Goal: Communication & Community: Answer question/provide support

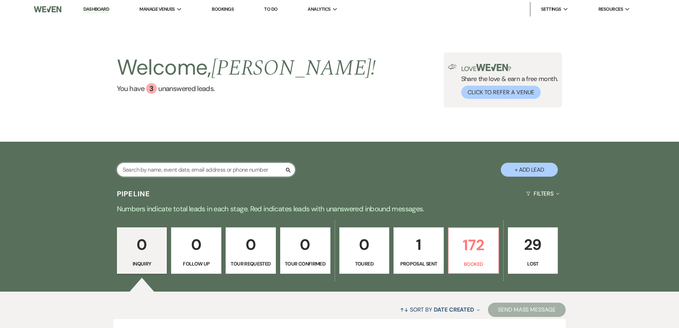
click at [204, 168] on input "text" at bounding box center [206, 170] width 178 height 14
type input "[PERSON_NAME]"
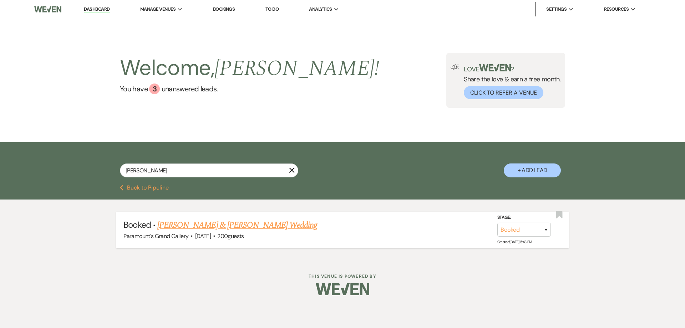
click at [199, 223] on link "[PERSON_NAME] & [PERSON_NAME] Wedding" at bounding box center [237, 225] width 160 height 13
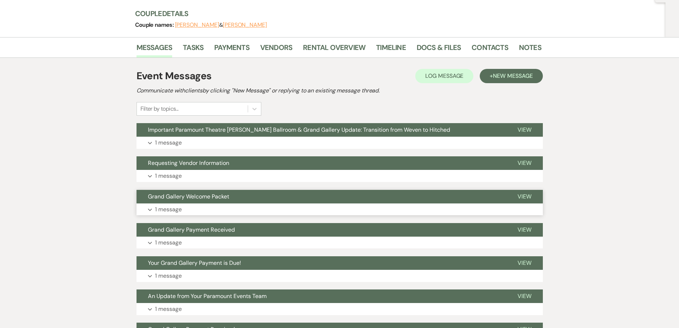
scroll to position [107, 0]
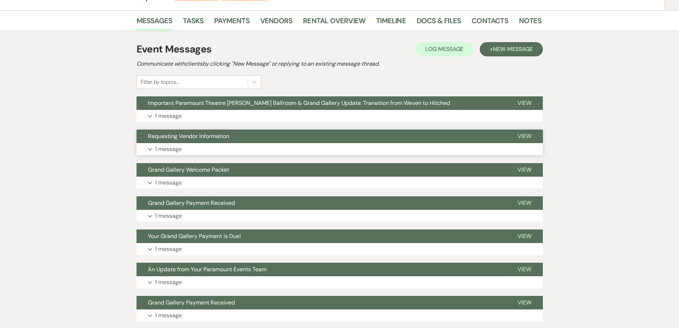
click at [166, 130] on button "Requesting Vendor Information" at bounding box center [322, 136] width 370 height 14
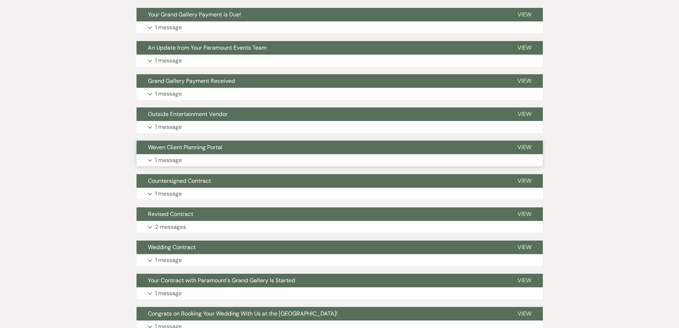
scroll to position [1249, 0]
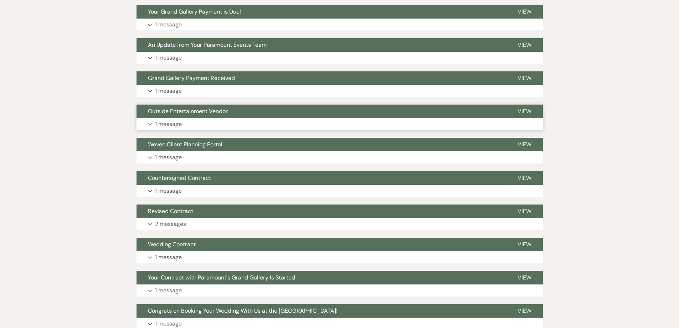
click at [171, 107] on span "Outside Entertainment Vendor" at bounding box center [188, 110] width 80 height 7
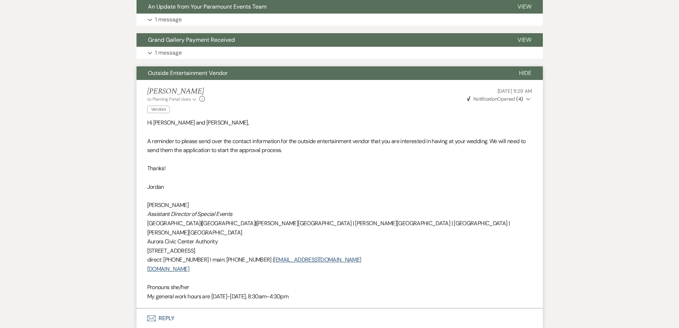
scroll to position [1284, 0]
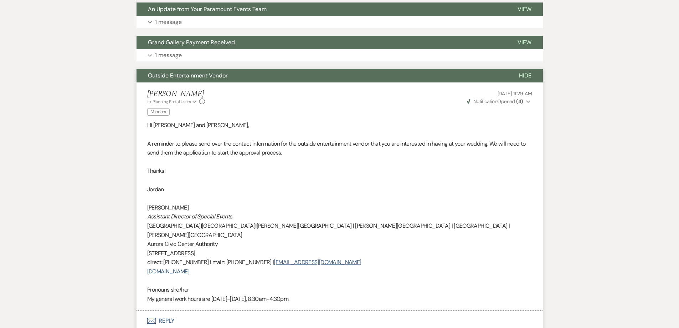
click at [507, 102] on span "Weven Check Notification Opened ( 4 )" at bounding box center [495, 101] width 56 height 6
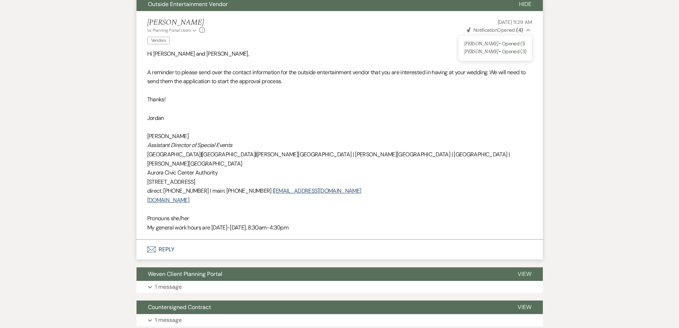
click at [160, 240] on button "Envelope Reply" at bounding box center [340, 249] width 407 height 20
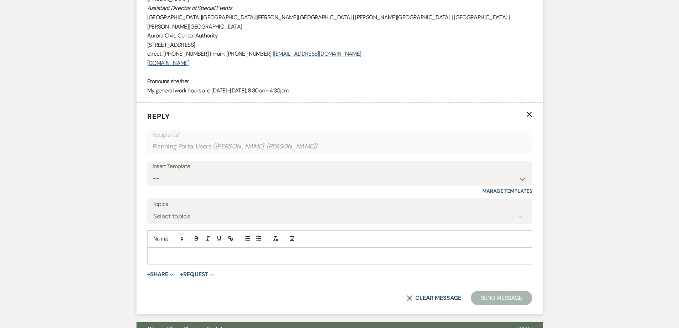
scroll to position [1496, 0]
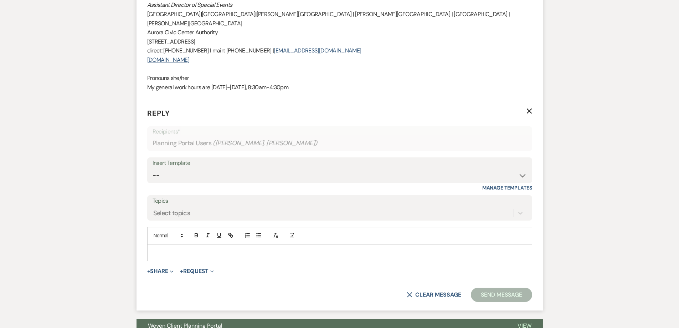
click at [181, 158] on div "Insert Template" at bounding box center [340, 163] width 374 height 10
click at [183, 169] on select "-- Weven Planning Portal Introduction (Booked Events) 6 Month Consultation 9 Mo…" at bounding box center [340, 175] width 374 height 14
select select "4090"
click at [153, 168] on select "-- Weven Planning Portal Introduction (Booked Events) 6 Month Consultation 9 Mo…" at bounding box center [340, 175] width 374 height 14
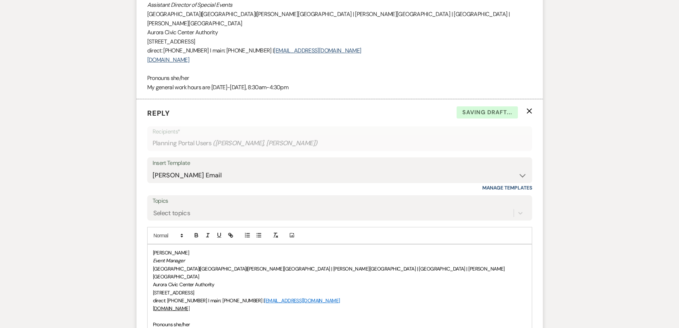
click at [151, 306] on div "[PERSON_NAME] Event Manager [GEOGRAPHIC_DATA] | [GEOGRAPHIC_DATA] | [PERSON_NAM…" at bounding box center [340, 292] width 384 height 96
click at [151, 244] on div "[PERSON_NAME] Event Manager [GEOGRAPHIC_DATA] | [GEOGRAPHIC_DATA] | [PERSON_NAM…" at bounding box center [340, 288] width 384 height 88
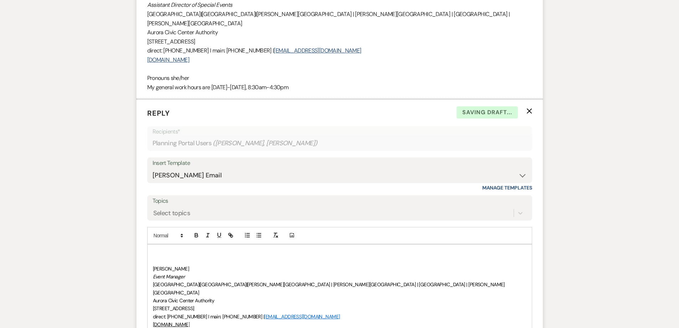
click at [151, 244] on div "﻿ [PERSON_NAME] Event Manager [GEOGRAPHIC_DATA] | [GEOGRAPHIC_DATA] | [PERSON_N…" at bounding box center [340, 296] width 384 height 105
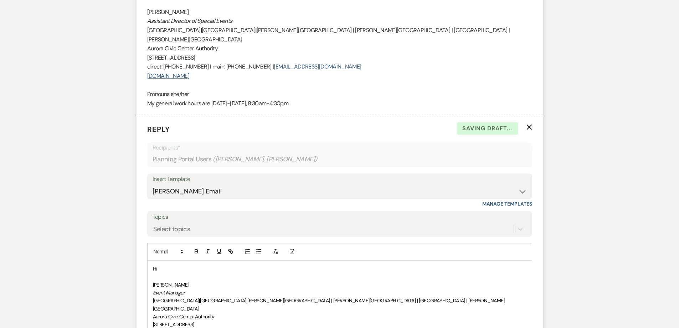
scroll to position [1532, 0]
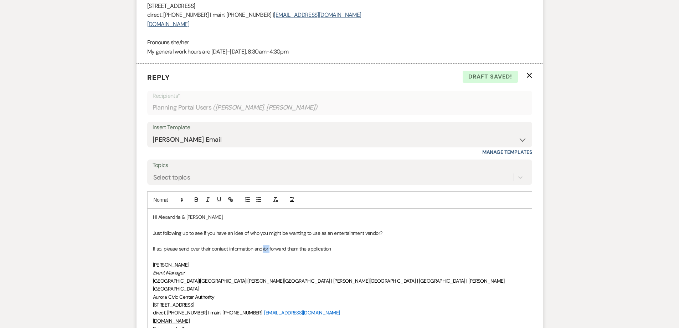
drag, startPoint x: 270, startPoint y: 239, endPoint x: 263, endPoint y: 240, distance: 7.3
click at [263, 245] on p "If so, please send over their contact information and/or forward them the appli…" at bounding box center [340, 249] width 374 height 8
click at [340, 245] on p "If so, please send over their contact information and forward them the applicat…" at bounding box center [340, 249] width 374 height 8
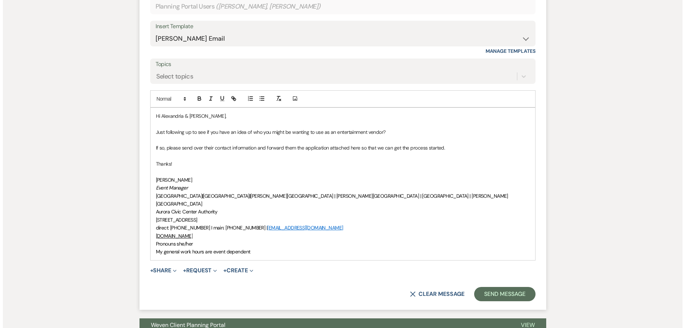
scroll to position [1639, 0]
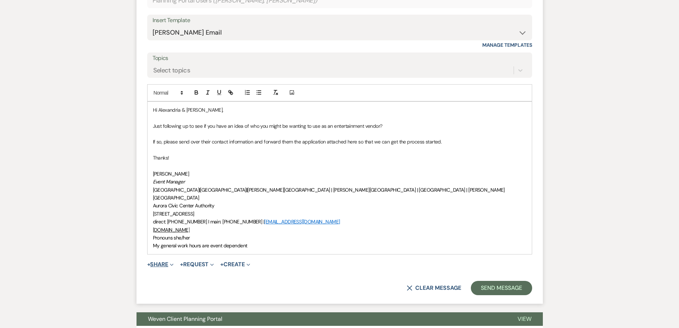
click at [162, 261] on button "+ Share Expand" at bounding box center [160, 264] width 27 height 6
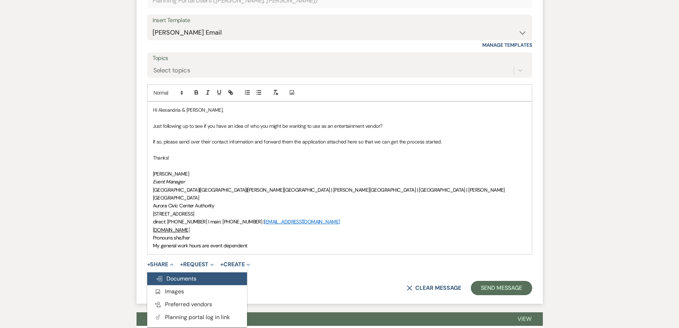
click at [177, 275] on span "Doc Upload Documents" at bounding box center [176, 278] width 41 height 7
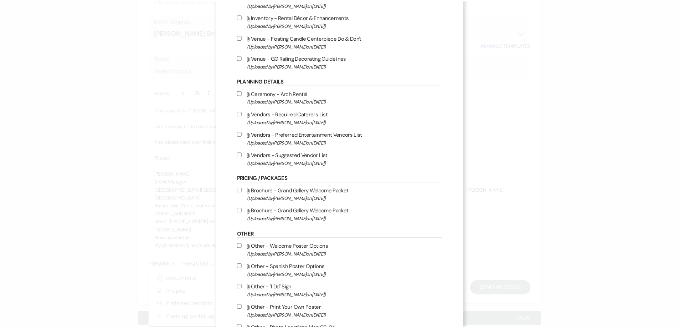
scroll to position [0, 0]
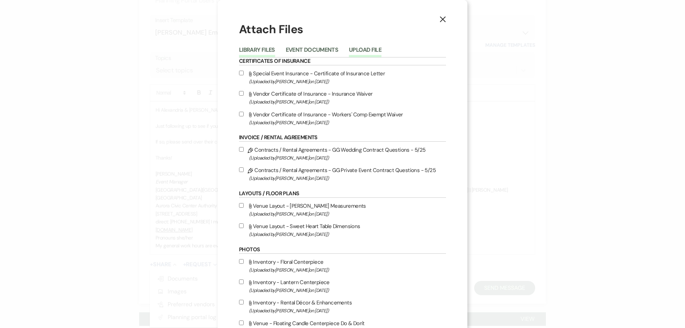
click at [354, 50] on button "Upload File" at bounding box center [365, 52] width 32 height 10
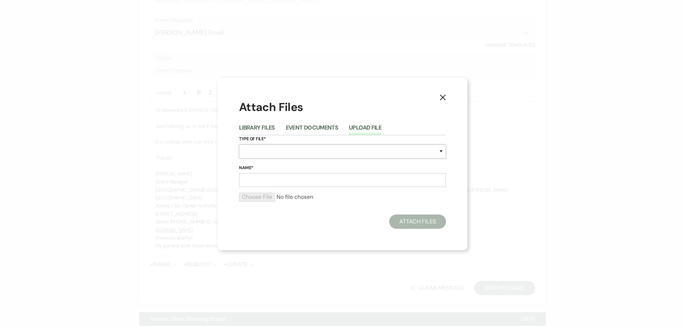
click at [297, 147] on select "Special Event Insurance Vendor Certificate of Insurance Contracts / Rental Agre…" at bounding box center [342, 151] width 207 height 14
select select "0"
click at [239, 144] on select "Special Event Insurance Vendor Certificate of Insurance Contracts / Rental Agre…" at bounding box center [342, 151] width 207 height 14
click at [283, 178] on input "Name*" at bounding box center [342, 180] width 207 height 14
type input "Outside Entertainment Vendor Application"
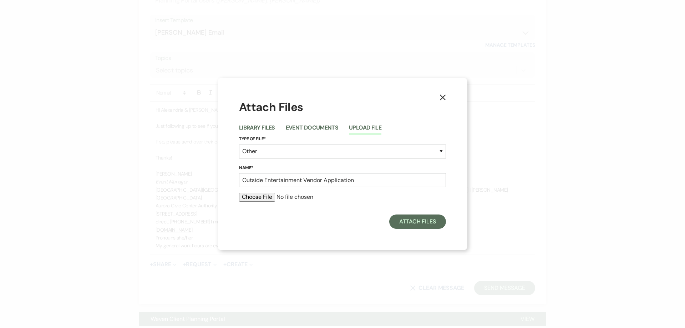
click at [269, 197] on input "file" at bounding box center [342, 197] width 207 height 9
type input "C:\fakepath\Entertainment-Application (revised 10-25).pdf"
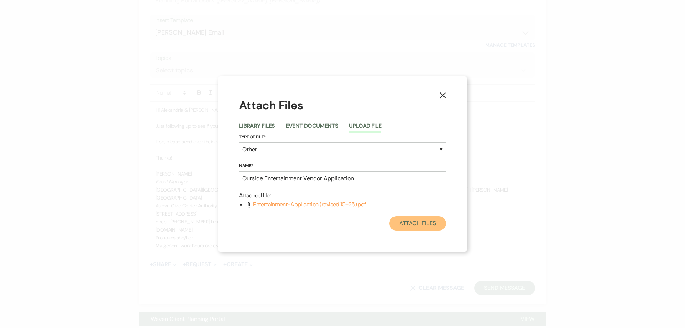
click at [416, 227] on button "Attach Files" at bounding box center [417, 223] width 57 height 14
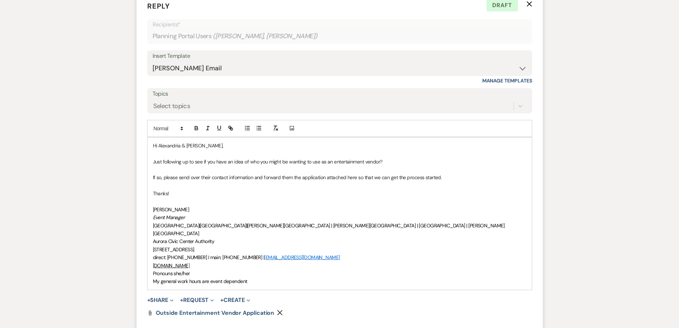
scroll to position [1639, 0]
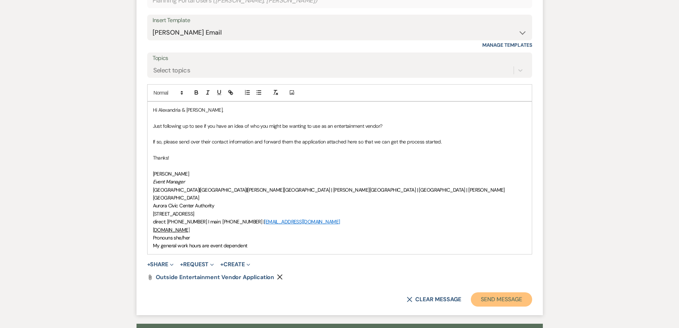
click at [504, 292] on button "Send Message" at bounding box center [501, 299] width 61 height 14
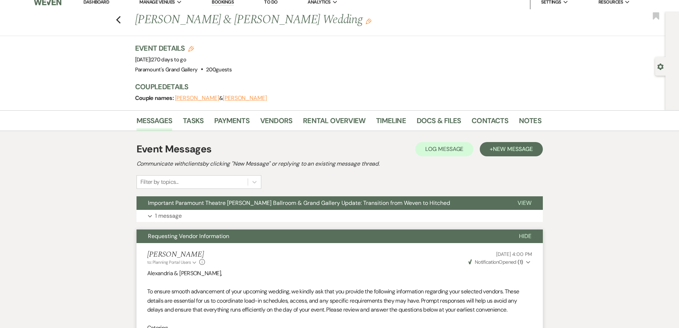
scroll to position [0, 0]
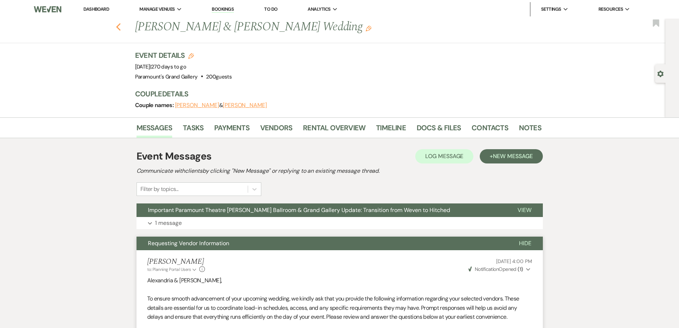
click at [121, 31] on icon "Previous" at bounding box center [118, 27] width 5 height 9
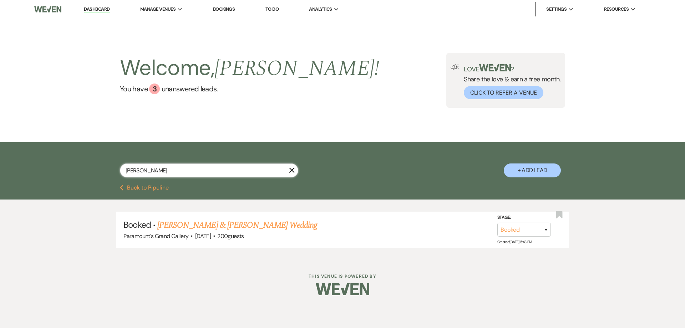
drag, startPoint x: 141, startPoint y: 174, endPoint x: 107, endPoint y: 175, distance: 33.9
click at [107, 175] on div "[PERSON_NAME] X + Add Lead" at bounding box center [343, 164] width 514 height 37
type input "BALLINES"
click at [196, 223] on link "[PERSON_NAME] & [PERSON_NAME] Wedding" at bounding box center [237, 225] width 160 height 13
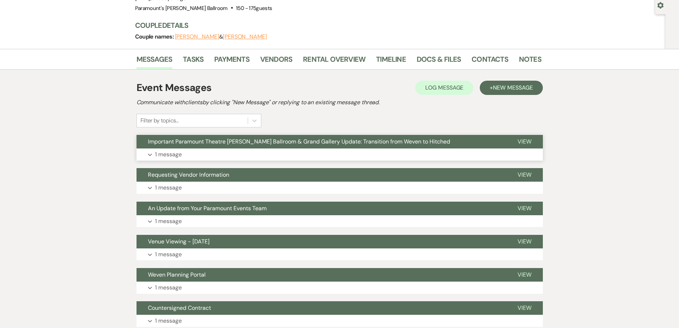
scroll to position [107, 0]
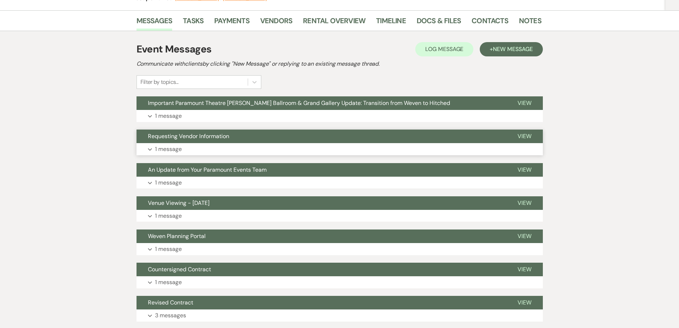
click at [178, 136] on span "Requesting Vendor Information" at bounding box center [188, 135] width 81 height 7
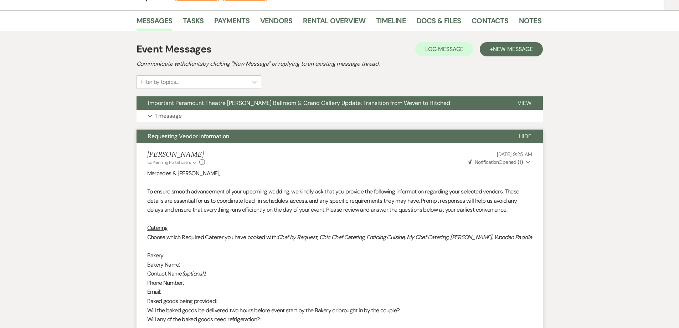
click at [188, 137] on span "Requesting Vendor Information" at bounding box center [188, 135] width 81 height 7
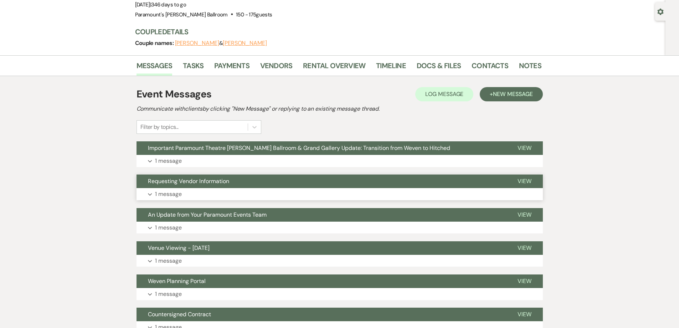
scroll to position [78, 0]
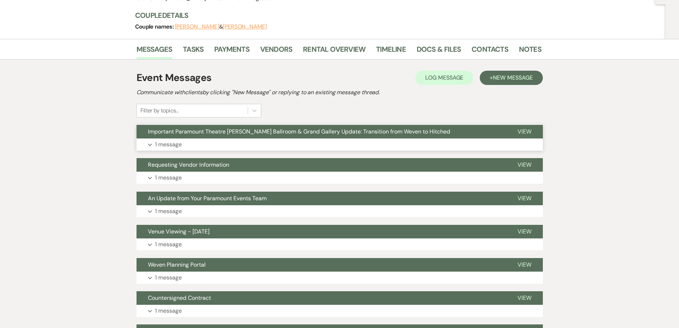
click at [179, 132] on span "Important Paramount Theatre [PERSON_NAME] Ballroom & Grand Gallery Update: Tran…" at bounding box center [299, 131] width 302 height 7
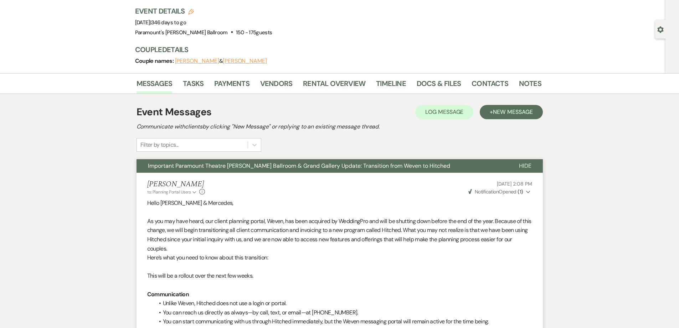
scroll to position [43, 0]
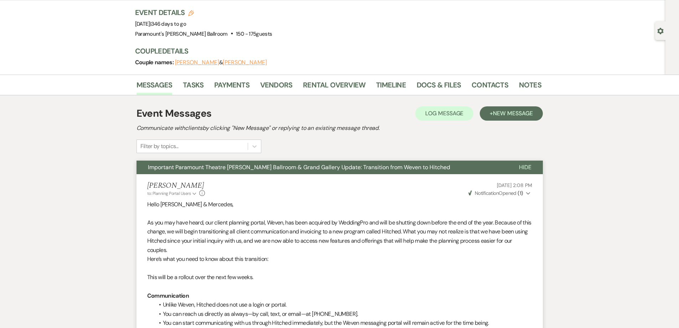
click at [205, 168] on span "Important Paramount Theatre [PERSON_NAME] Ballroom & Grand Gallery Update: Tran…" at bounding box center [299, 166] width 302 height 7
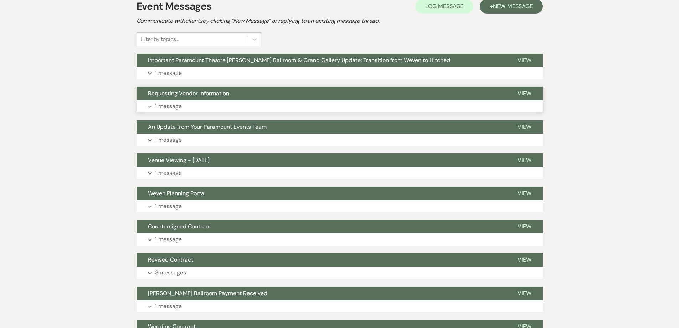
click at [171, 94] on span "Requesting Vendor Information" at bounding box center [188, 93] width 81 height 7
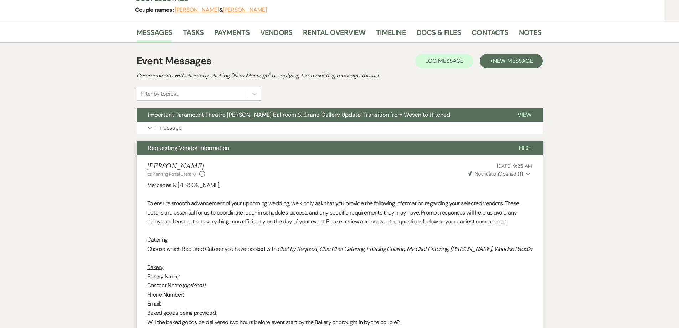
scroll to position [7, 0]
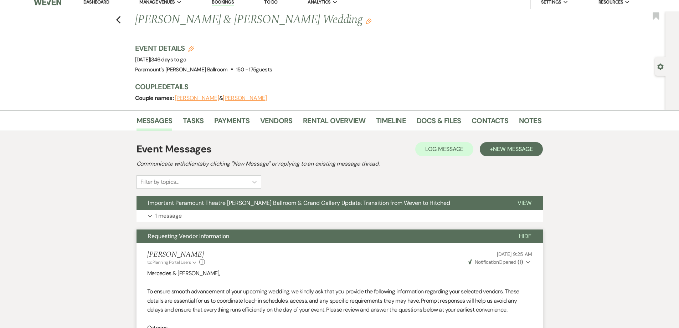
click at [190, 233] on span "Requesting Vendor Information" at bounding box center [188, 235] width 81 height 7
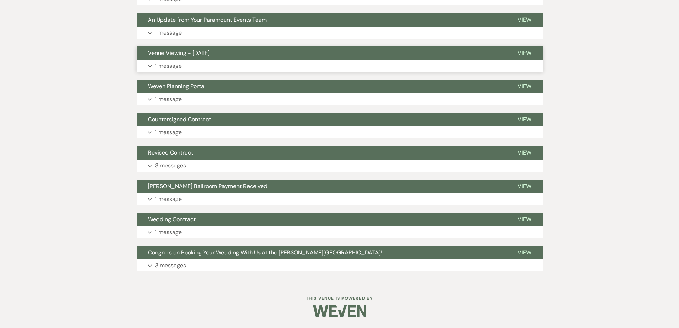
scroll to position [43, 0]
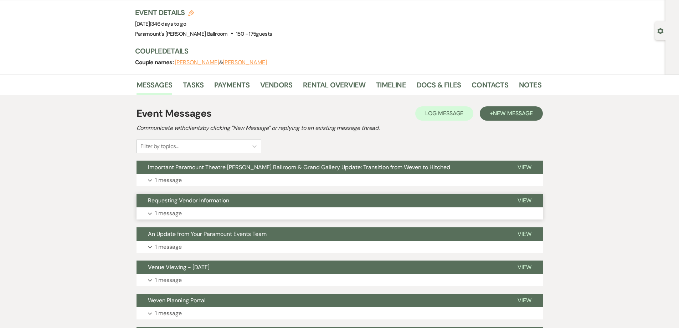
click at [207, 199] on span "Requesting Vendor Information" at bounding box center [188, 200] width 81 height 7
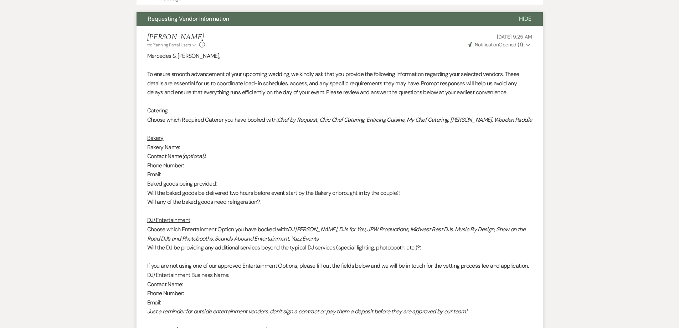
scroll to position [292, 0]
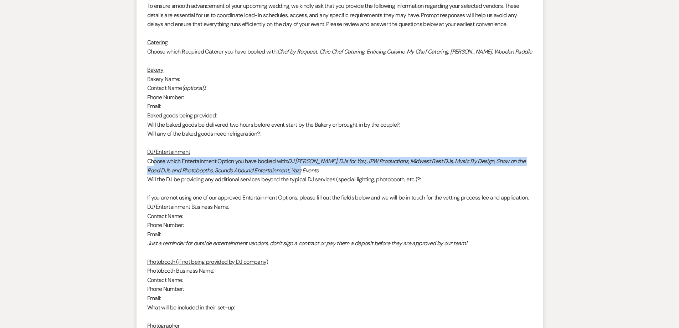
drag, startPoint x: 257, startPoint y: 171, endPoint x: 307, endPoint y: 171, distance: 50.6
click at [307, 171] on p "Choose which Entertainment Option you have booked with: DJ [PERSON_NAME], DJs f…" at bounding box center [339, 166] width 385 height 18
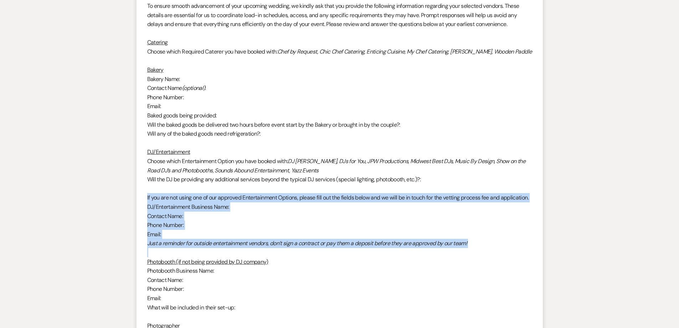
drag, startPoint x: 147, startPoint y: 197, endPoint x: 498, endPoint y: 259, distance: 356.6
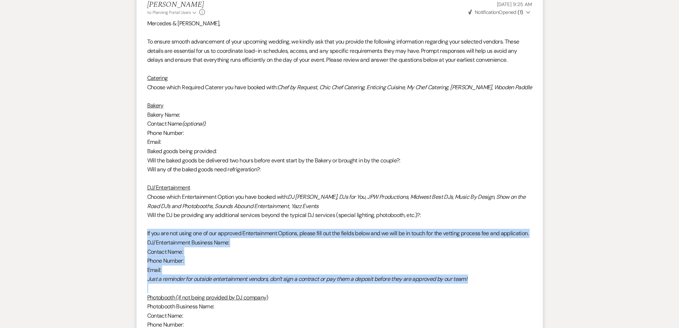
scroll to position [114, 0]
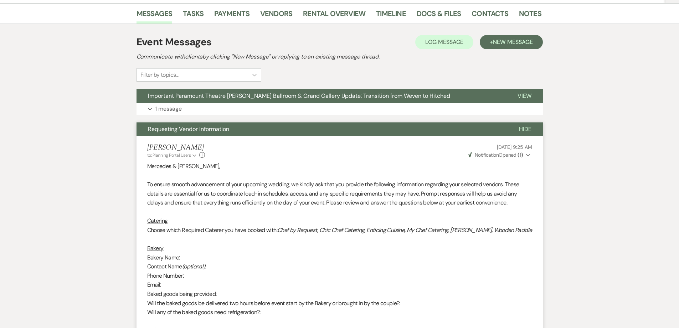
click at [193, 127] on span "Requesting Vendor Information" at bounding box center [188, 128] width 81 height 7
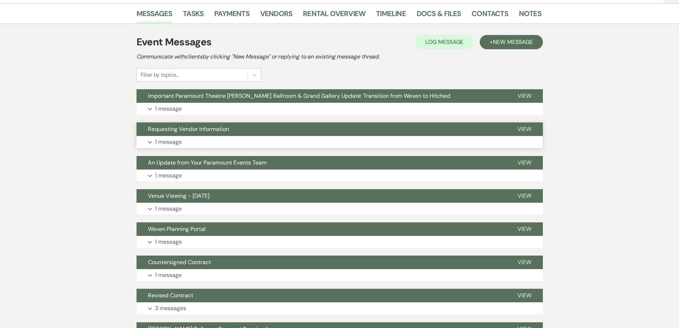
click at [193, 127] on span "Requesting Vendor Information" at bounding box center [188, 128] width 81 height 7
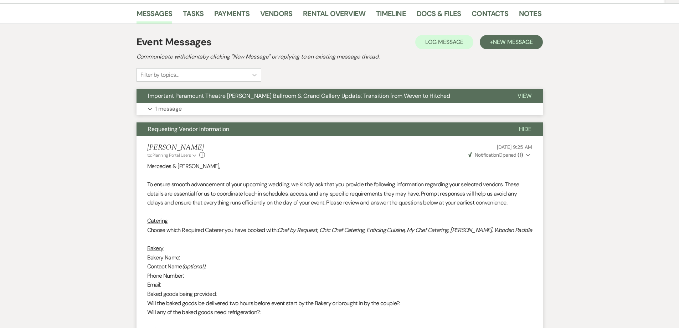
click at [368, 96] on span "Important Paramount Theatre [PERSON_NAME] Ballroom & Grand Gallery Update: Tran…" at bounding box center [299, 95] width 302 height 7
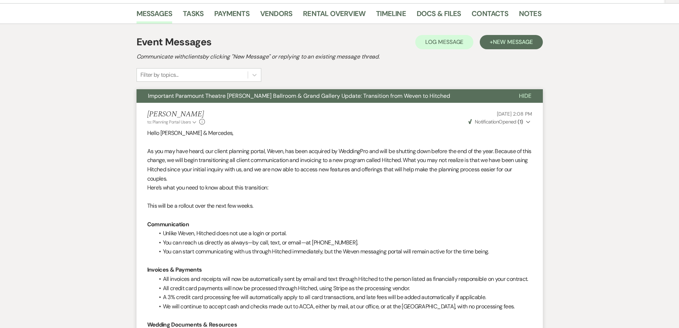
click at [368, 96] on span "Important Paramount Theatre [PERSON_NAME] Ballroom & Grand Gallery Update: Tran…" at bounding box center [299, 95] width 302 height 7
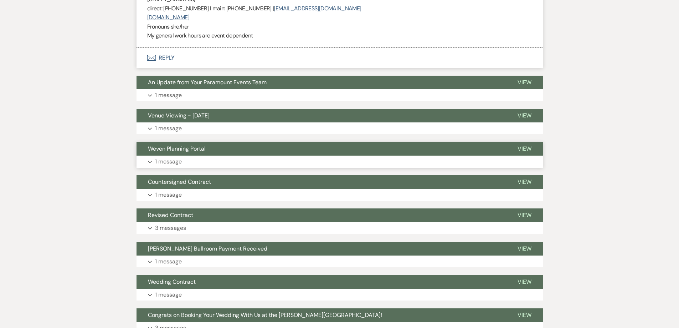
scroll to position [1077, 0]
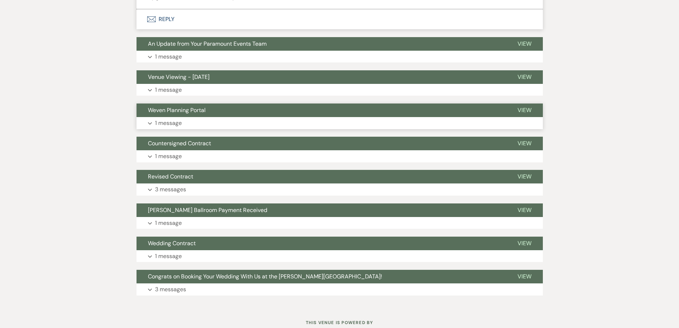
click at [187, 109] on span "Weven Planning Portal" at bounding box center [177, 109] width 58 height 7
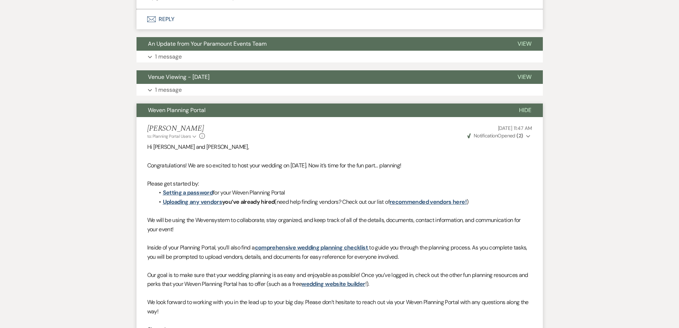
scroll to position [1006, 0]
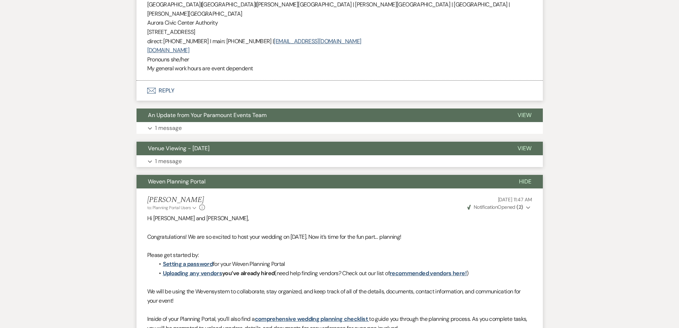
click at [182, 148] on span "Venue Viewing - [DATE]" at bounding box center [179, 147] width 62 height 7
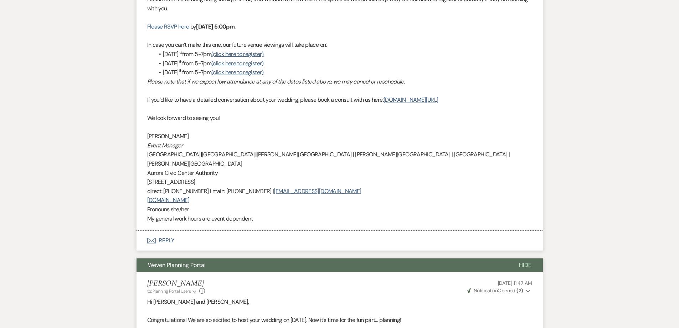
scroll to position [1041, 0]
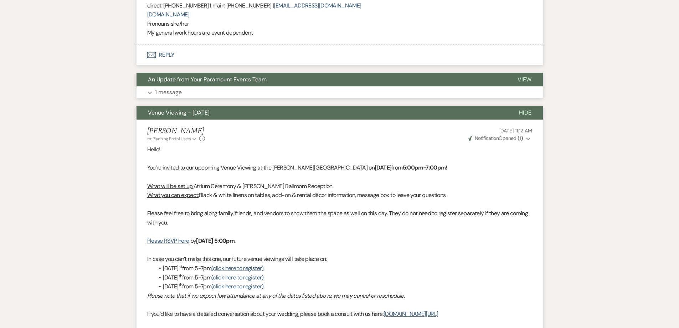
click at [198, 78] on span "An Update from Your Paramount Events Team" at bounding box center [207, 79] width 119 height 7
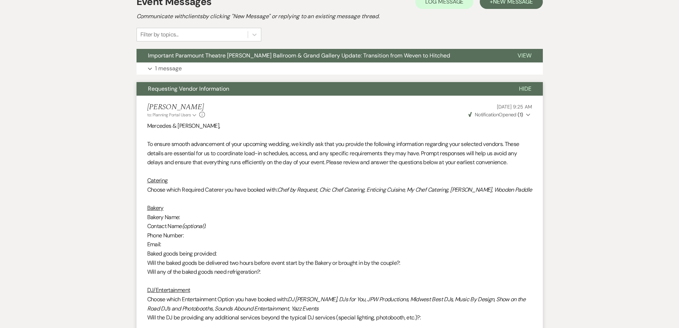
scroll to position [150, 0]
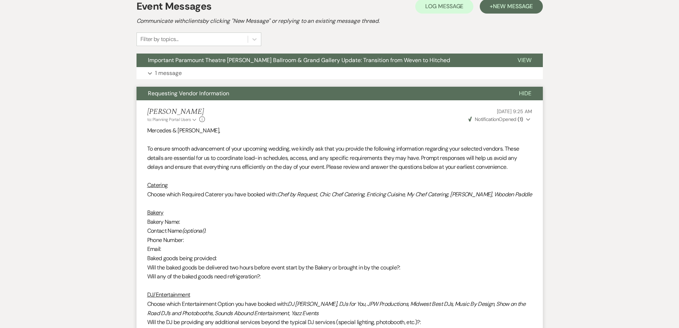
click at [196, 92] on span "Requesting Vendor Information" at bounding box center [188, 93] width 81 height 7
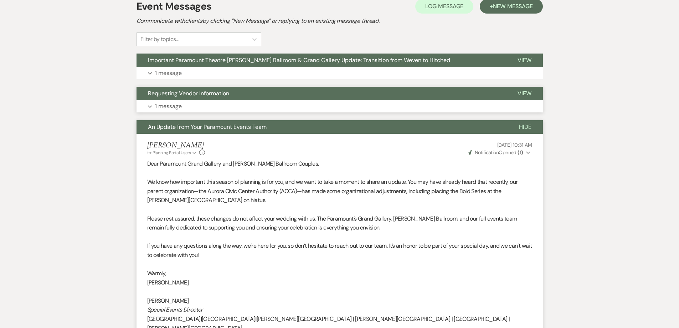
click at [196, 92] on span "Requesting Vendor Information" at bounding box center [188, 93] width 81 height 7
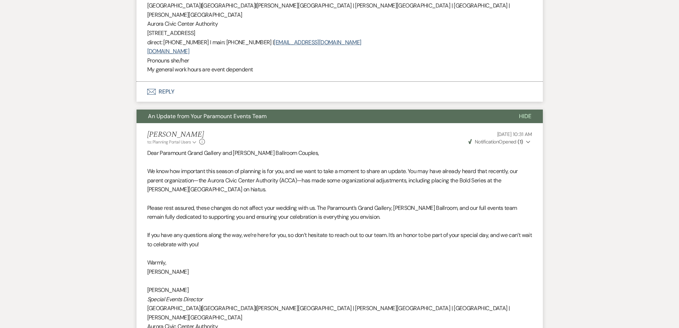
scroll to position [1006, 0]
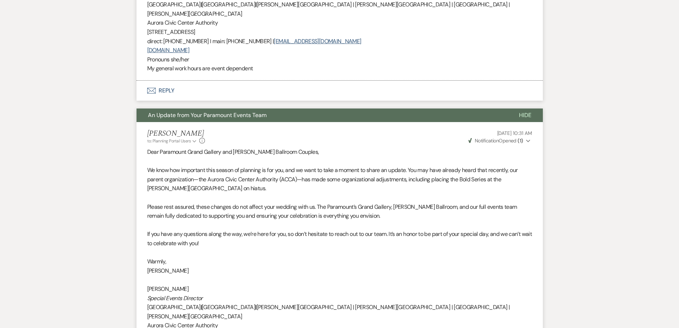
click at [153, 88] on icon "Envelope" at bounding box center [151, 91] width 9 height 6
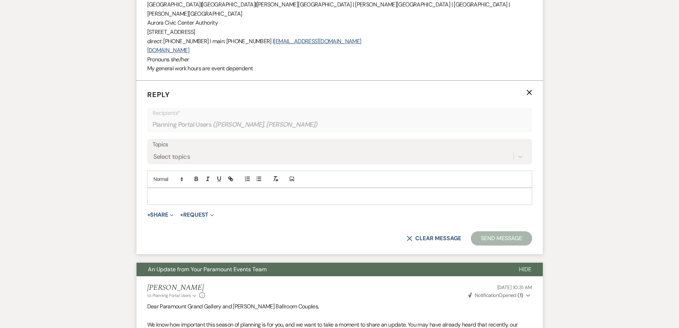
scroll to position [1009, 0]
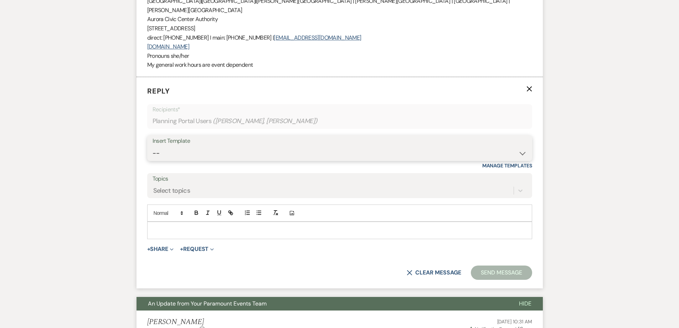
click at [188, 146] on select "-- Weven Planning Portal Introduction (Booked Events) 6 Month Consultation 9 Mo…" at bounding box center [340, 153] width 374 height 14
select select "4089"
click at [153, 146] on select "-- Weven Planning Portal Introduction (Booked Events) 6 Month Consultation 9 Mo…" at bounding box center [340, 153] width 374 height 14
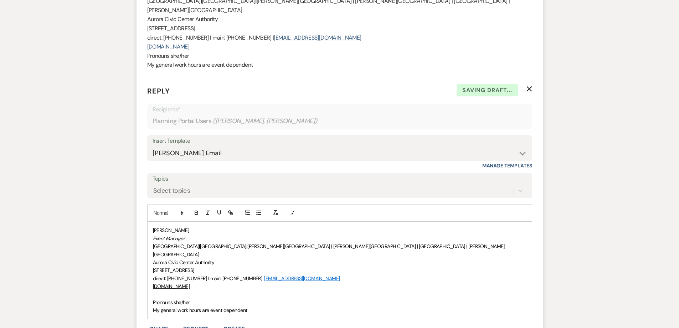
click at [151, 296] on div "[PERSON_NAME] Event Manager [GEOGRAPHIC_DATA] | [GEOGRAPHIC_DATA] | [PERSON_NAM…" at bounding box center [340, 270] width 384 height 96
click at [153, 231] on span "[PERSON_NAME]" at bounding box center [171, 230] width 36 height 6
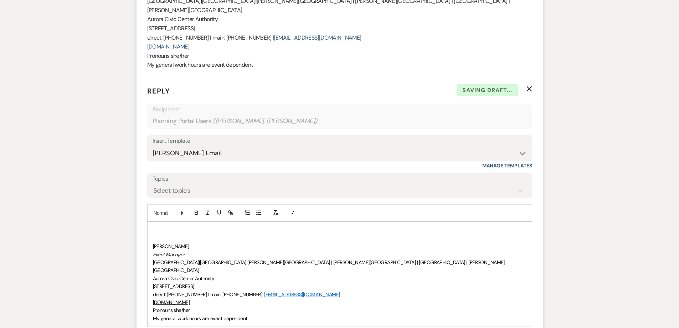
click at [153, 231] on p at bounding box center [340, 230] width 374 height 8
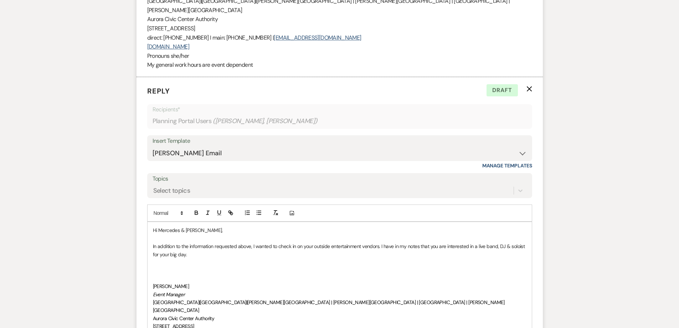
click at [227, 260] on p at bounding box center [340, 262] width 374 height 8
click at [179, 267] on p at bounding box center [340, 270] width 374 height 8
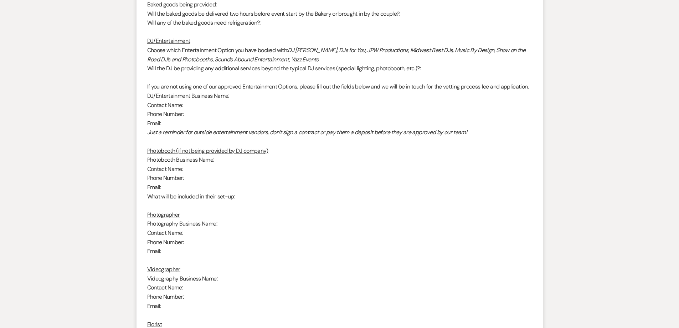
scroll to position [403, 0]
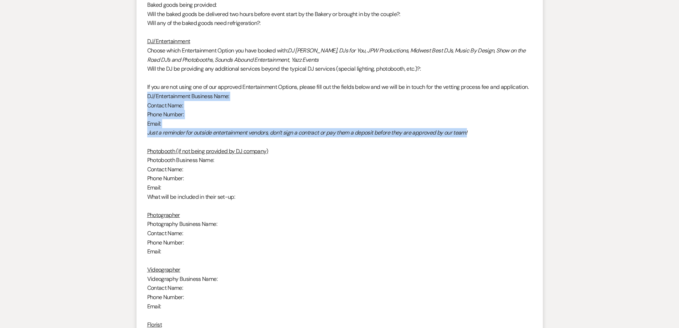
drag, startPoint x: 147, startPoint y: 103, endPoint x: 478, endPoint y: 140, distance: 333.7
click at [478, 140] on li "[PERSON_NAME] to: Planning Portal Users Expand Info [DATE] 9:25 AM Weven Check …" at bounding box center [340, 265] width 407 height 836
copy div "DJ/Entertainment Business Name: Contact Name: Phone Number: Email: Just a remin…"
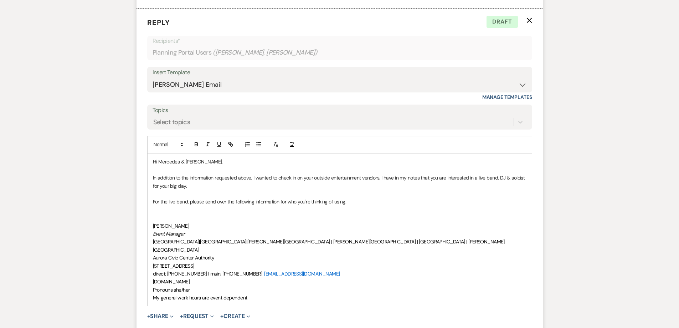
scroll to position [1152, 0]
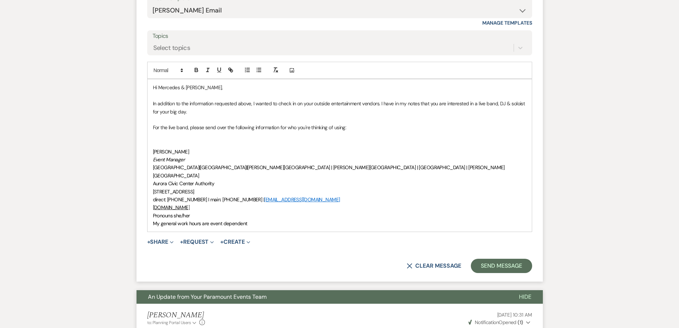
click at [156, 133] on p at bounding box center [340, 136] width 374 height 8
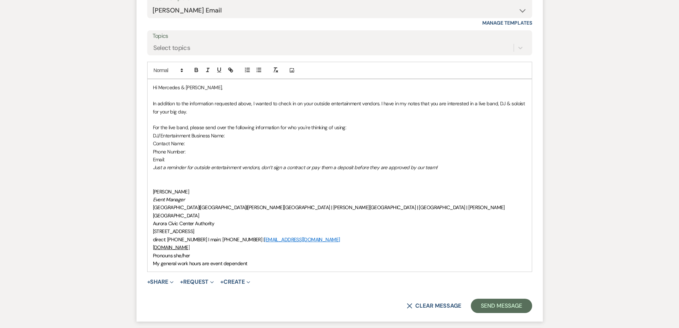
click at [176, 178] on p at bounding box center [340, 176] width 374 height 8
click at [154, 167] on em "Just a reminder for outside entertainment vendors, don’t sign a contract or pay…" at bounding box center [295, 167] width 285 height 6
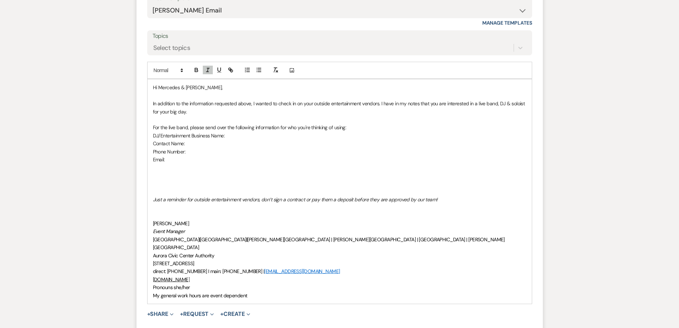
click at [168, 169] on p at bounding box center [340, 167] width 374 height 8
click at [164, 173] on p at bounding box center [340, 176] width 374 height 8
click at [158, 167] on p at bounding box center [340, 167] width 374 height 8
click at [158, 176] on p at bounding box center [340, 176] width 374 height 8
click at [187, 124] on p "For the live band, please send over the following information for who you're th…" at bounding box center [340, 127] width 374 height 8
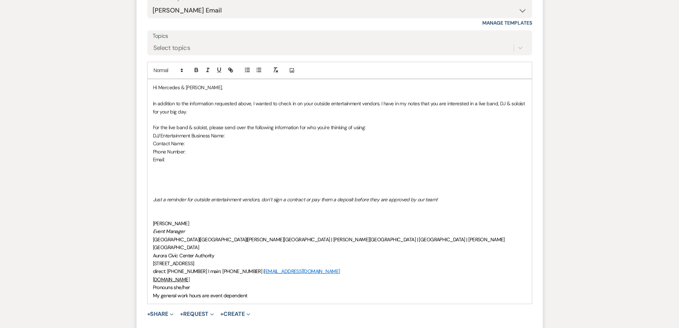
click at [199, 177] on p at bounding box center [340, 176] width 374 height 8
click at [351, 185] on p at bounding box center [340, 183] width 374 height 8
click at [341, 172] on p "Are you planning to use one of our DJ's? If not, please send over the same cont…" at bounding box center [340, 176] width 374 height 8
click at [300, 188] on p at bounding box center [340, 192] width 374 height 8
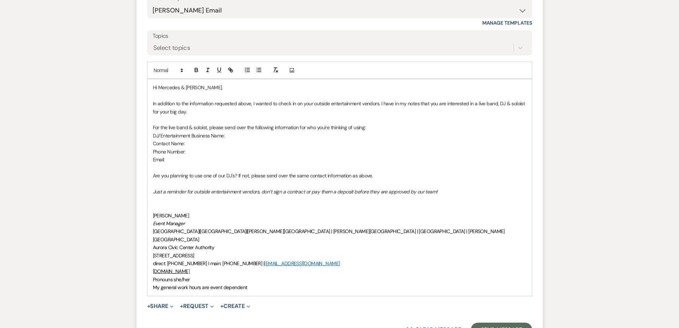
click at [174, 200] on p at bounding box center [340, 199] width 374 height 8
click at [164, 181] on p at bounding box center [340, 183] width 374 height 8
click at [186, 157] on p "Email:" at bounding box center [340, 160] width 374 height 8
click at [198, 200] on p at bounding box center [340, 199] width 374 height 8
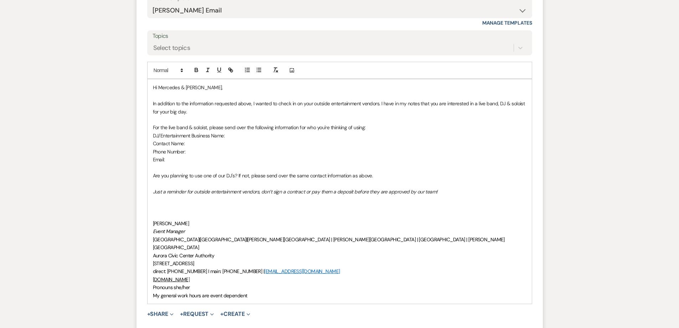
click at [408, 175] on p "Are you planning to use one of our DJ's? If not, please send over the same cont…" at bounding box center [340, 176] width 374 height 8
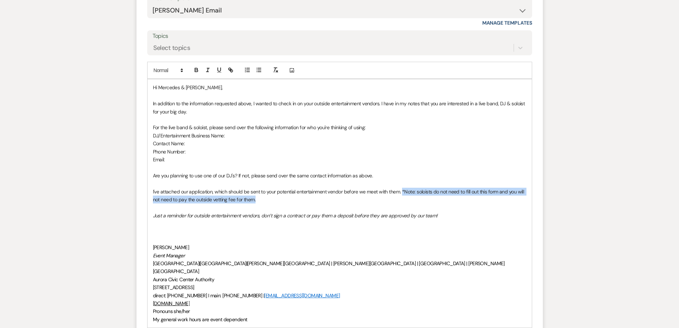
click at [403, 188] on p "I've attached our application, which should be sent to your potential entertain…" at bounding box center [340, 196] width 374 height 16
click at [209, 71] on icon "button" at bounding box center [208, 70] width 6 height 6
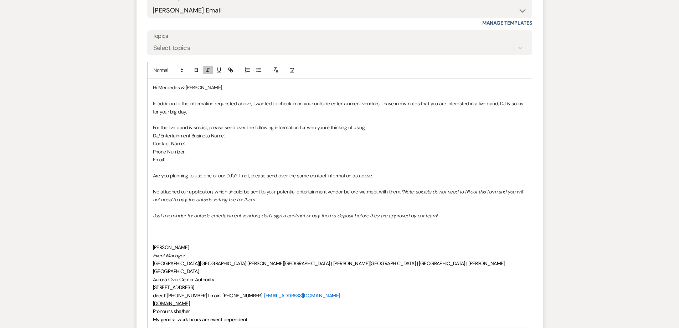
click at [281, 204] on p at bounding box center [340, 207] width 374 height 8
click at [289, 191] on p "I've attached our application, which should be sent to your potential entertain…" at bounding box center [340, 196] width 374 height 16
click at [343, 191] on p "I've attached our application, which should be sent to your potential entertain…" at bounding box center [340, 196] width 374 height 16
click at [192, 234] on p at bounding box center [340, 231] width 374 height 8
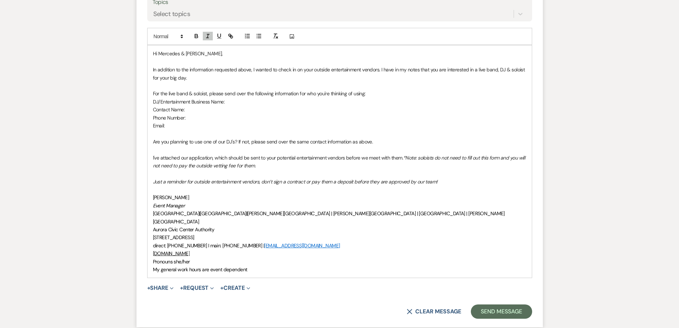
scroll to position [1259, 0]
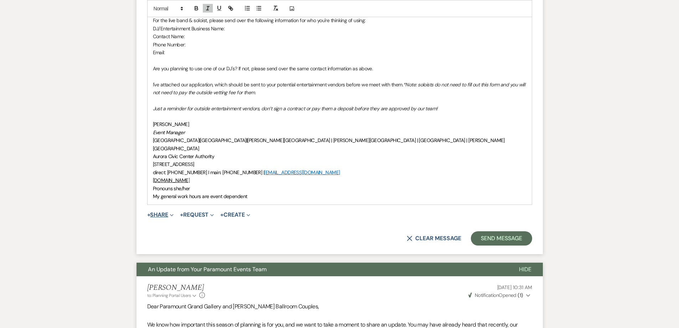
click at [159, 212] on button "+ Share Expand" at bounding box center [160, 215] width 27 height 6
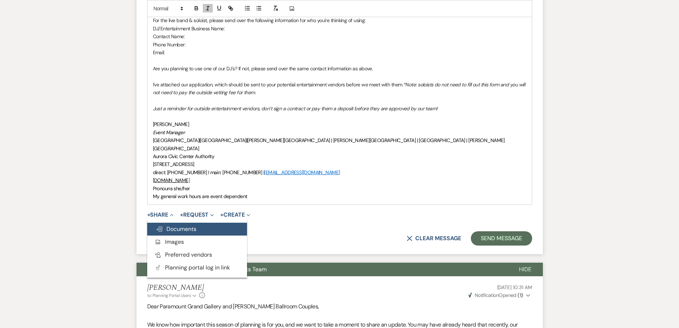
click at [178, 225] on span "Doc Upload Documents" at bounding box center [176, 228] width 41 height 7
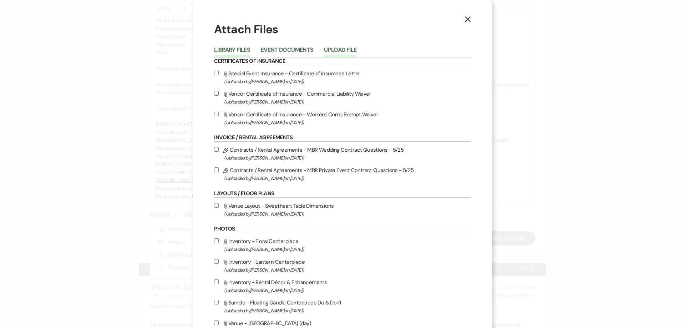
click at [329, 50] on button "Upload File" at bounding box center [340, 52] width 32 height 10
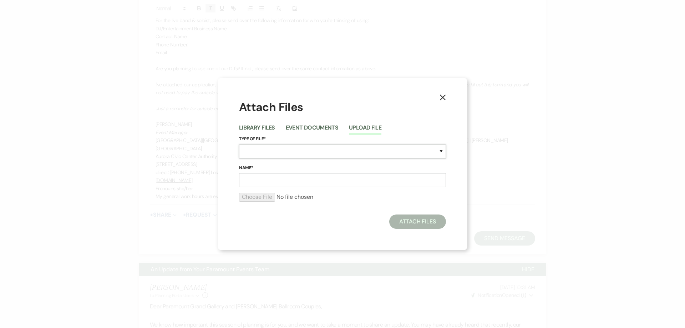
click at [265, 150] on select "Special Event Insurance Vendor Certificate of Insurance Contracts / Rental Agre…" at bounding box center [342, 151] width 207 height 14
select select "0"
click at [239, 144] on select "Special Event Insurance Vendor Certificate of Insurance Contracts / Rental Agre…" at bounding box center [342, 151] width 207 height 14
click at [264, 174] on div "Name*" at bounding box center [342, 175] width 207 height 23
click at [264, 178] on input "Name*" at bounding box center [342, 180] width 207 height 14
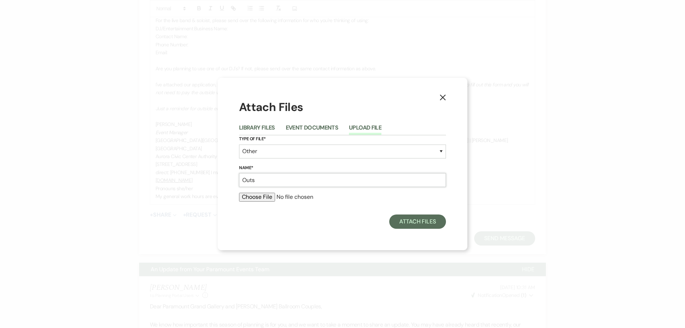
type input "Outside Entertainment Vendor Application"
click at [270, 194] on input "file" at bounding box center [342, 197] width 207 height 9
type input "C:\fakepath\Entertainment-Application (revised 10-25).pdf"
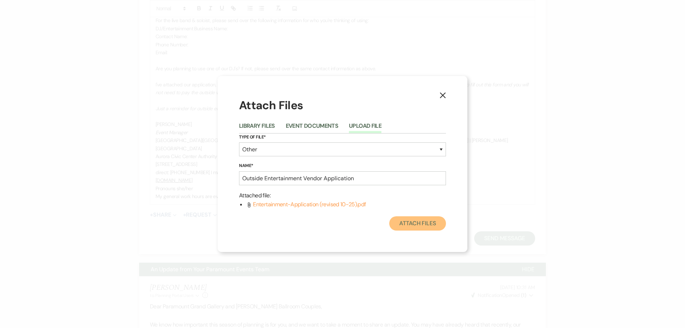
click at [412, 223] on button "Attach Files" at bounding box center [417, 223] width 57 height 14
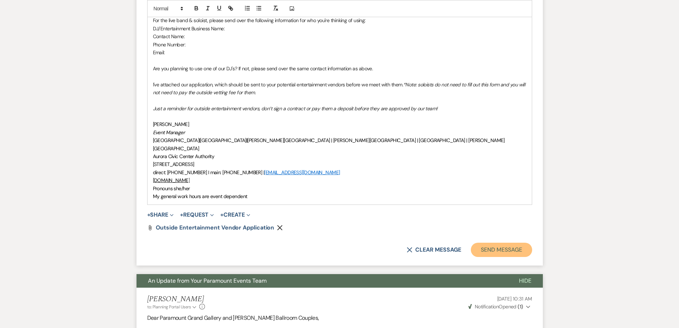
click at [490, 243] on button "Send Message" at bounding box center [501, 250] width 61 height 14
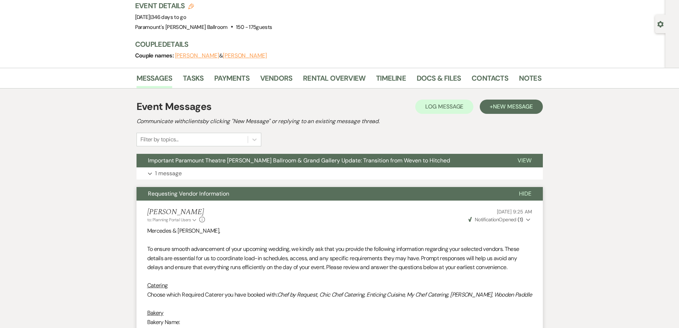
scroll to position [0, 0]
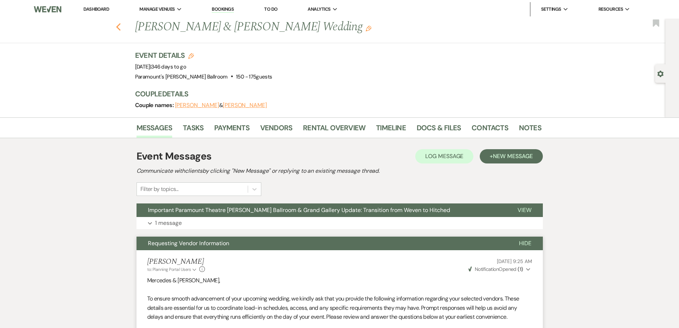
click at [122, 26] on div "Previous [PERSON_NAME] & [PERSON_NAME] Wedding Edit Bookmark" at bounding box center [330, 31] width 669 height 25
click at [121, 26] on icon "Previous" at bounding box center [118, 27] width 5 height 9
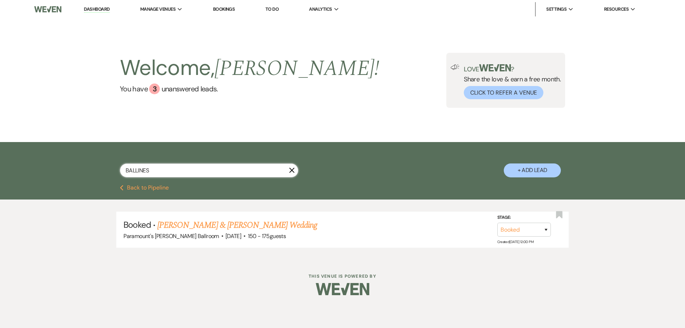
drag, startPoint x: 154, startPoint y: 169, endPoint x: 87, endPoint y: 169, distance: 67.4
click at [87, 169] on div "BALLINES X + Add Lead" at bounding box center [343, 164] width 514 height 37
type input "[PERSON_NAME]"
click at [264, 220] on link "[PERSON_NAME] & [PERSON_NAME] Wedding" at bounding box center [237, 225] width 160 height 13
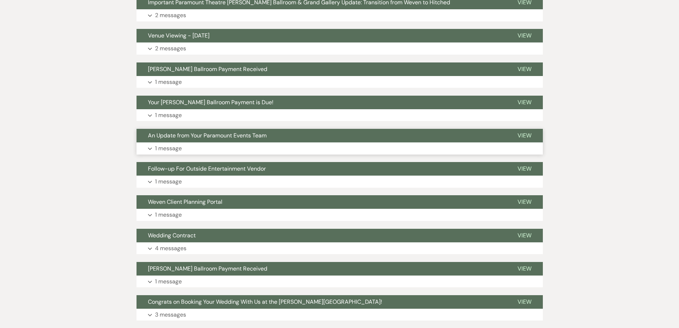
scroll to position [214, 0]
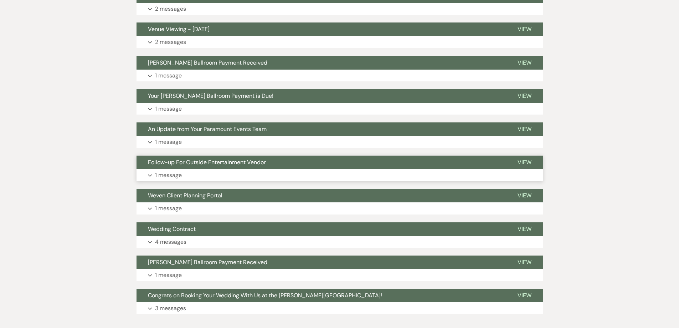
click at [218, 161] on span "Follow-up For Outside Entertainment Vendor" at bounding box center [207, 161] width 118 height 7
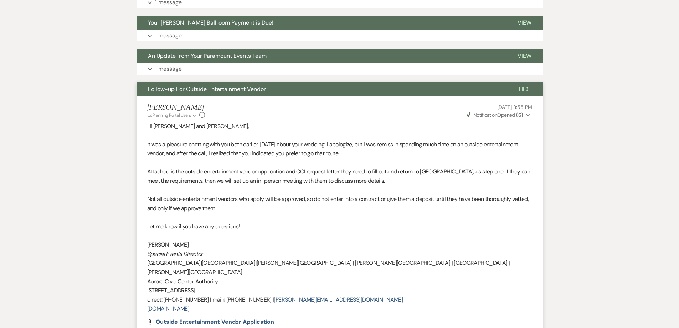
scroll to position [285, 0]
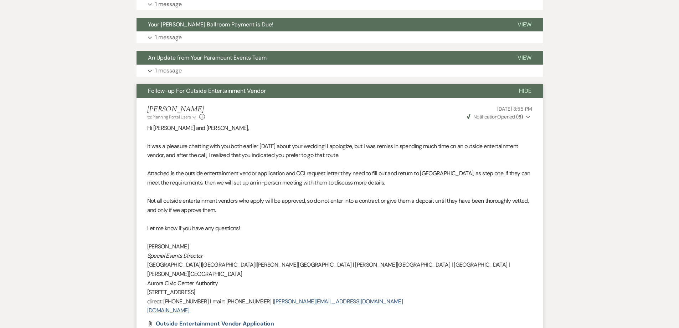
click at [506, 117] on span "Weven Check Notification Opened ( 6 )" at bounding box center [495, 116] width 56 height 6
click at [420, 118] on div "[PERSON_NAME] to: Planning Portal Users Expand Info [DATE] 3:55 PM Weven Check …" at bounding box center [339, 112] width 385 height 15
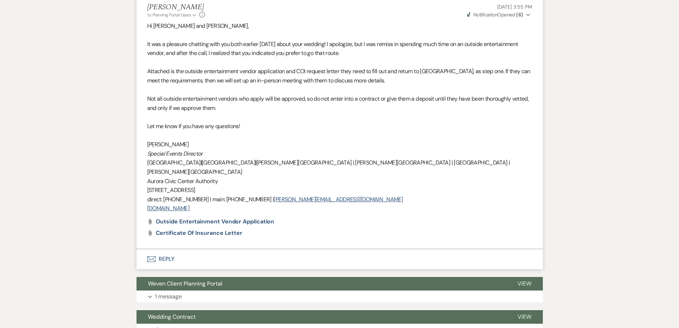
scroll to position [428, 0]
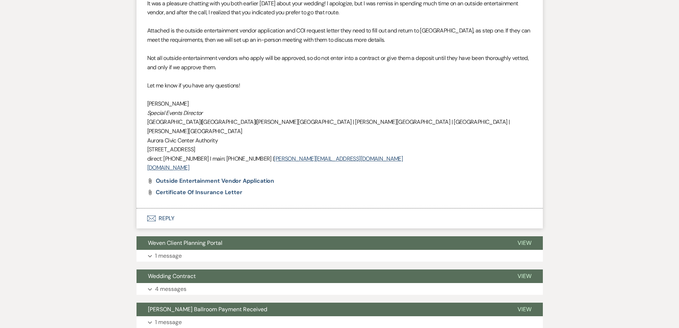
click at [170, 209] on button "Envelope Reply" at bounding box center [340, 218] width 407 height 20
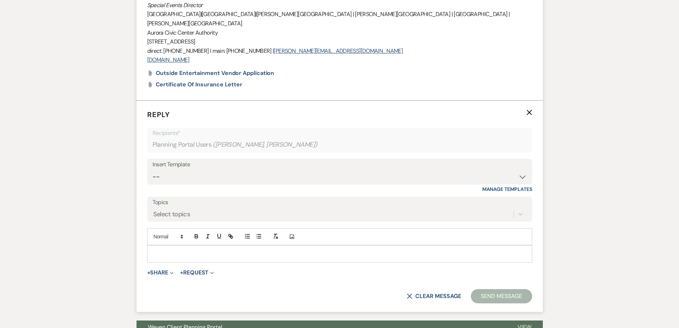
scroll to position [569, 0]
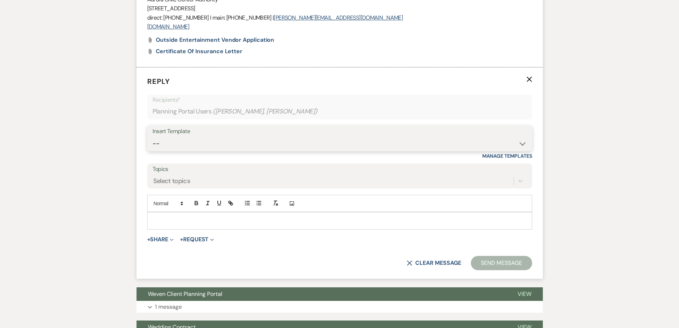
click at [196, 137] on select "-- Weven Planning Portal Introduction (Booked Events) 6 Month Consultation 9 Mo…" at bounding box center [340, 144] width 374 height 14
select select "4089"
click at [153, 137] on select "-- Weven Planning Portal Introduction (Booked Events) 6 Month Consultation 9 Mo…" at bounding box center [340, 144] width 374 height 14
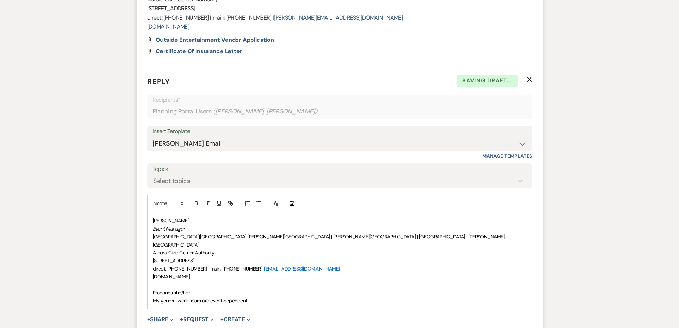
click at [153, 289] on p "Pronouns she/her" at bounding box center [340, 293] width 374 height 8
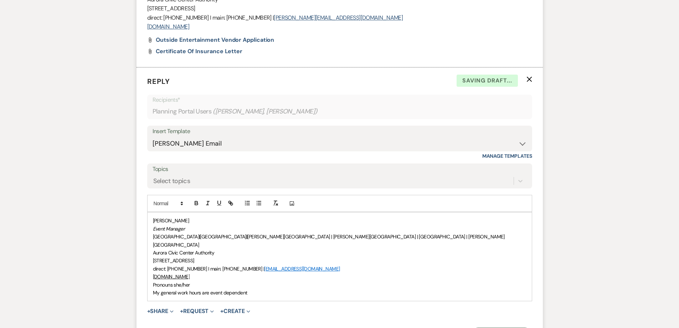
click at [153, 217] on span "[PERSON_NAME]" at bounding box center [171, 220] width 36 height 6
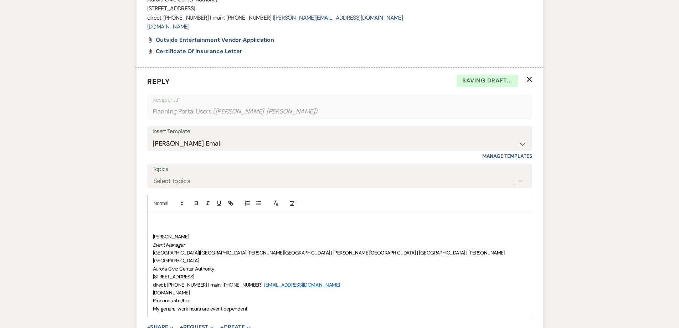
click at [153, 216] on p at bounding box center [340, 220] width 374 height 8
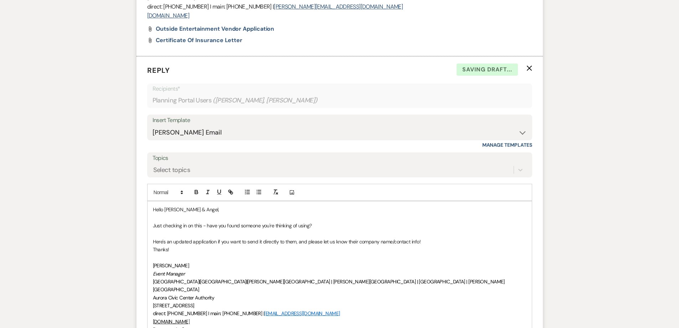
scroll to position [676, 0]
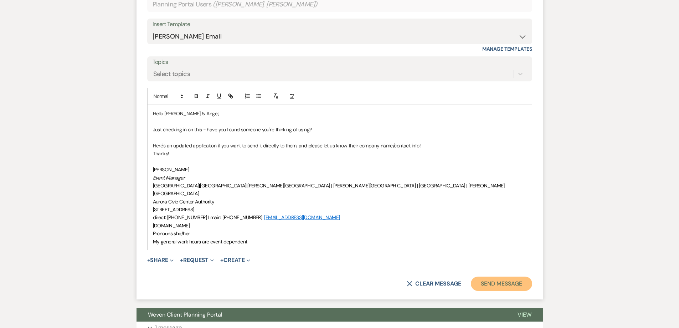
click at [517, 276] on button "Send Message" at bounding box center [501, 283] width 61 height 14
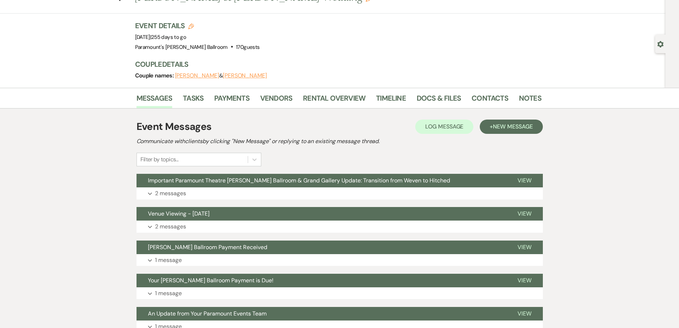
scroll to position [0, 0]
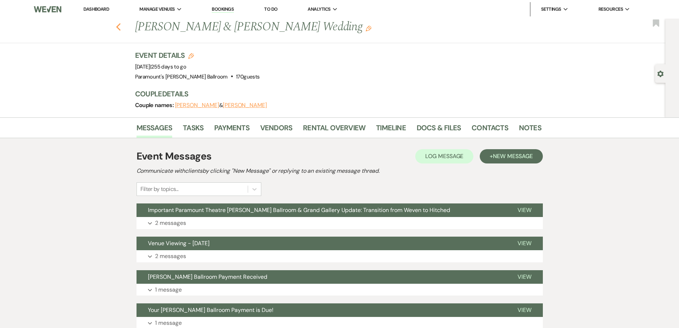
click at [120, 25] on icon "Previous" at bounding box center [118, 27] width 5 height 9
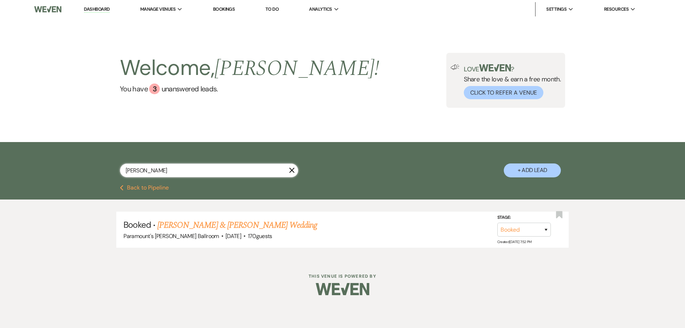
drag, startPoint x: 146, startPoint y: 168, endPoint x: 103, endPoint y: 170, distance: 42.5
click at [105, 171] on div "[PERSON_NAME] X + Add Lead" at bounding box center [343, 164] width 514 height 37
type input "g"
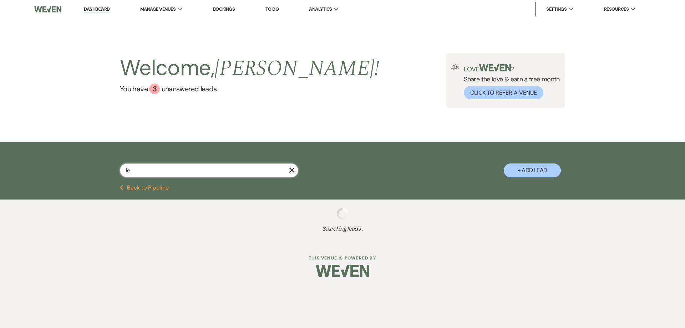
type input "fer"
select select "6"
select select "8"
select select "11"
select select "8"
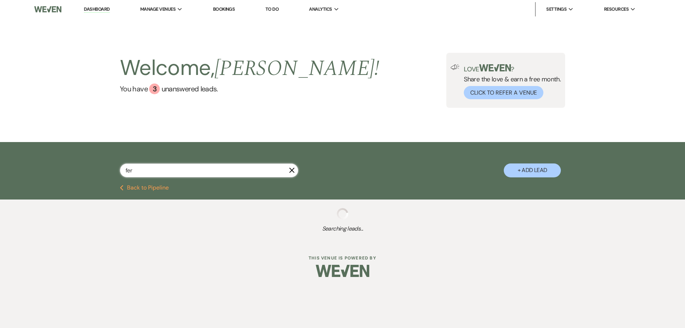
select select "4"
select select "8"
select select "4"
select select "8"
select select "11"
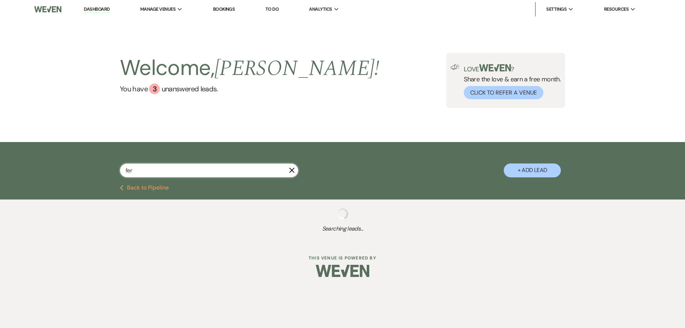
select select "8"
select select "11"
select select "8"
select select "2"
select select "8"
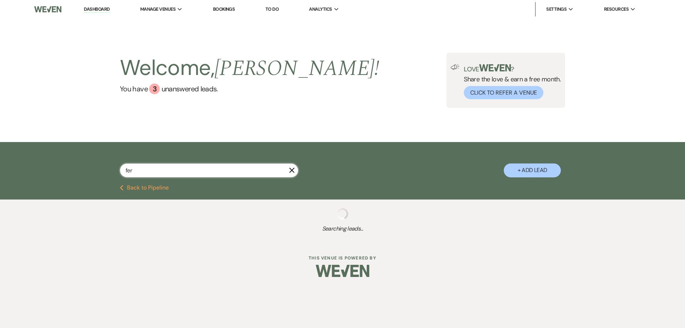
select select "2"
select select "8"
select select "5"
select select "8"
select select "11"
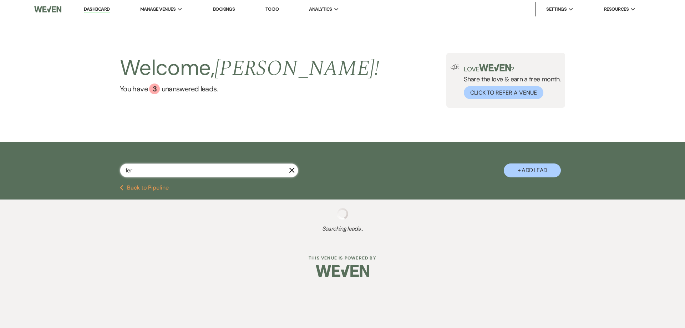
select select "8"
select select "2"
select select "8"
select select "2"
select select "8"
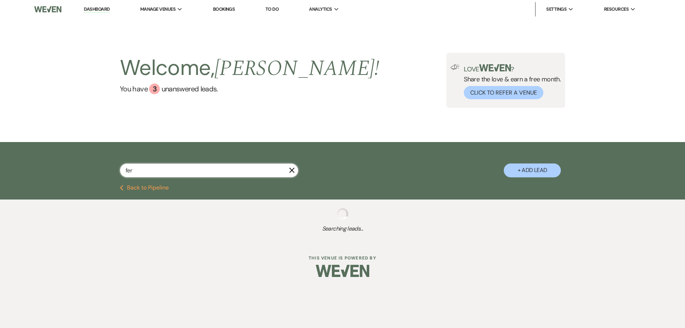
select select "4"
select select "8"
select select "2"
select select "8"
select select "2"
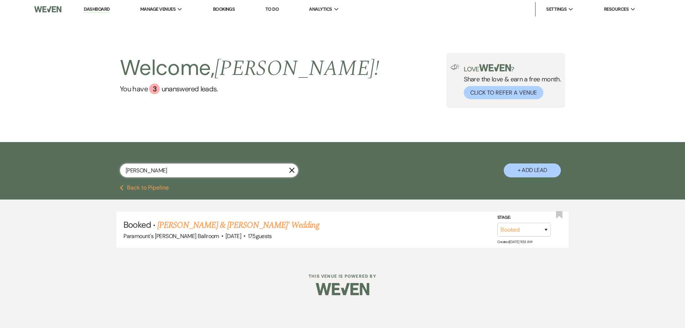
type input "[PERSON_NAME]"
click at [190, 223] on link "[PERSON_NAME] & [PERSON_NAME]' Wedding" at bounding box center [238, 225] width 162 height 13
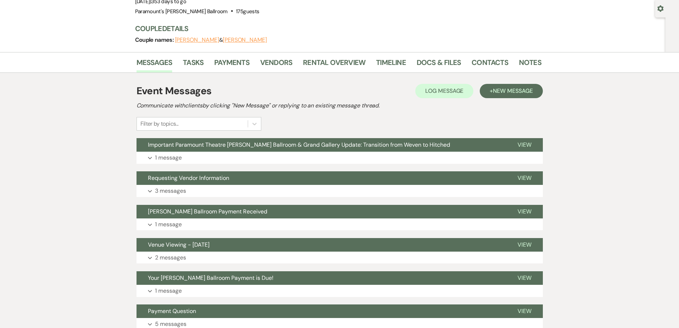
scroll to position [178, 0]
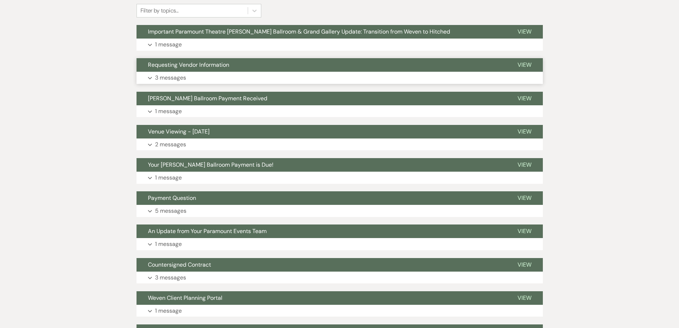
click at [189, 68] on span "Requesting Vendor Information" at bounding box center [188, 64] width 81 height 7
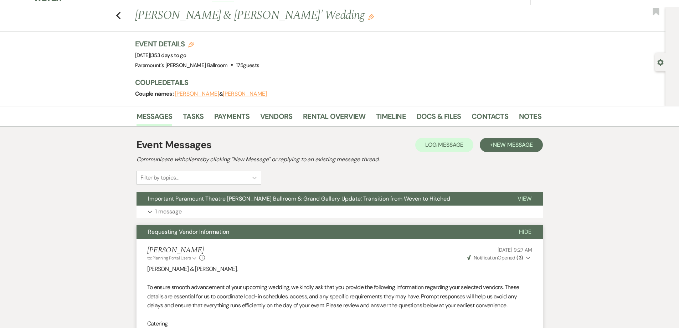
scroll to position [0, 0]
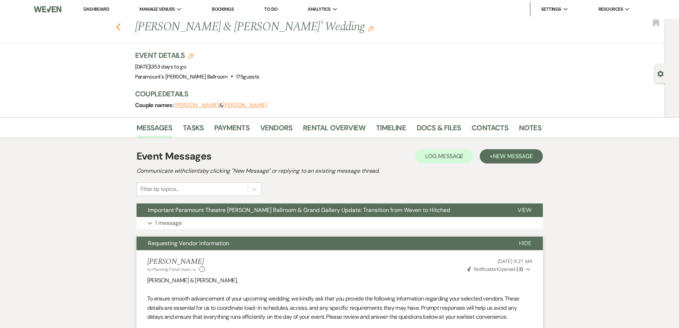
click at [121, 30] on use "button" at bounding box center [118, 27] width 5 height 8
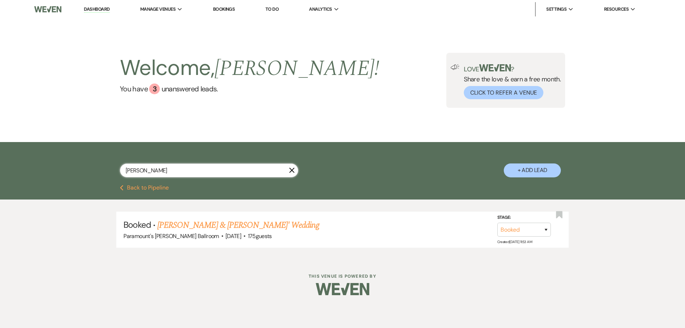
drag, startPoint x: 154, startPoint y: 167, endPoint x: 101, endPoint y: 168, distance: 53.2
click at [109, 171] on div "[PERSON_NAME] + Add Lead" at bounding box center [343, 164] width 514 height 37
type input "white"
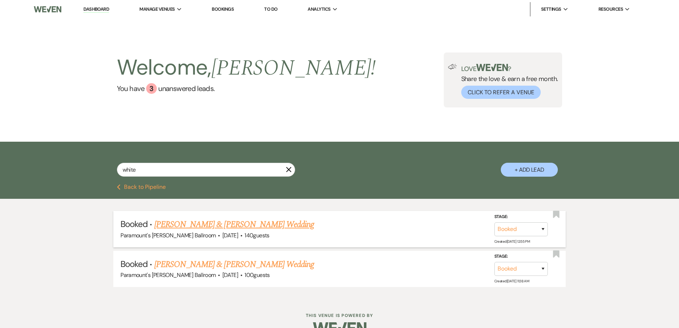
click at [209, 226] on link "[PERSON_NAME] & [PERSON_NAME] Wedding" at bounding box center [234, 224] width 160 height 13
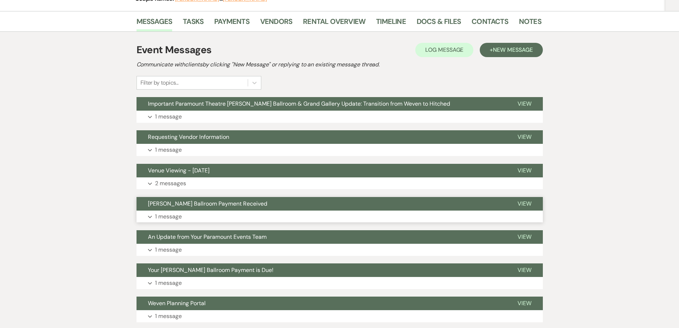
scroll to position [107, 0]
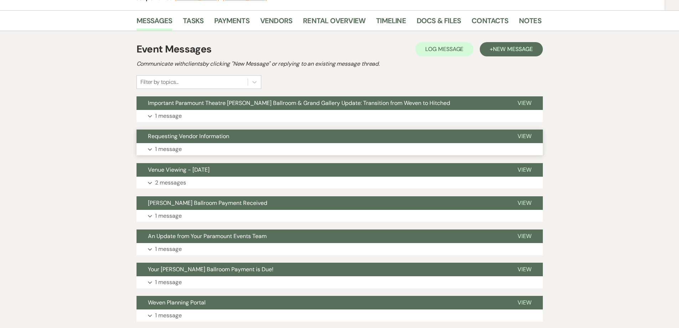
click at [185, 139] on span "Requesting Vendor Information" at bounding box center [188, 135] width 81 height 7
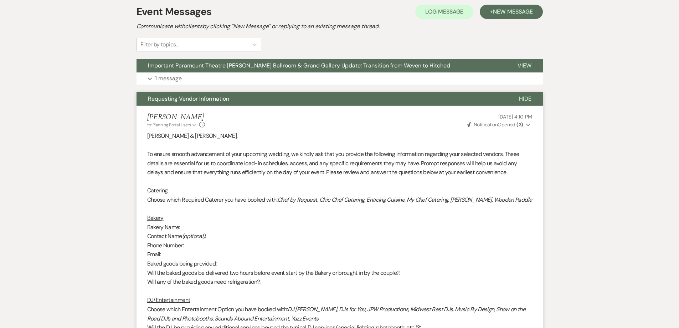
scroll to position [26, 0]
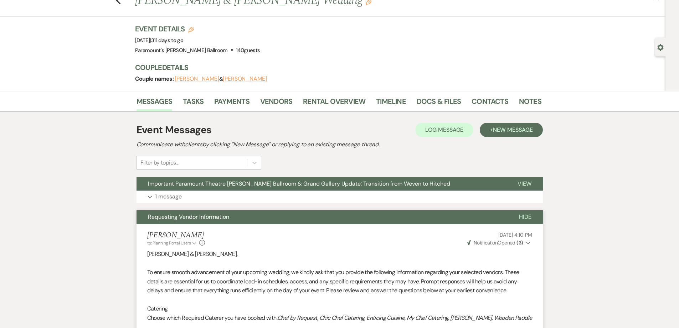
click at [491, 241] on span "Notification" at bounding box center [486, 242] width 24 height 6
click at [165, 215] on span "Requesting Vendor Information" at bounding box center [188, 216] width 81 height 7
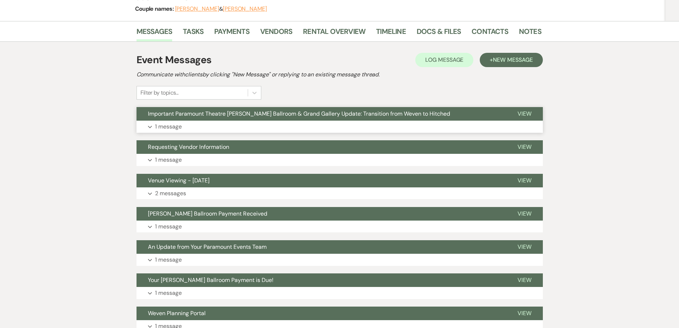
scroll to position [98, 0]
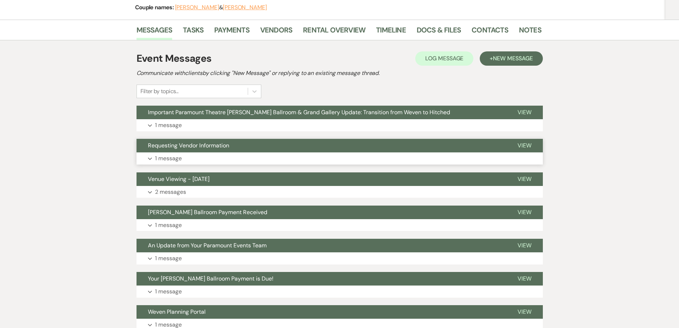
click at [177, 146] on span "Requesting Vendor Information" at bounding box center [188, 145] width 81 height 7
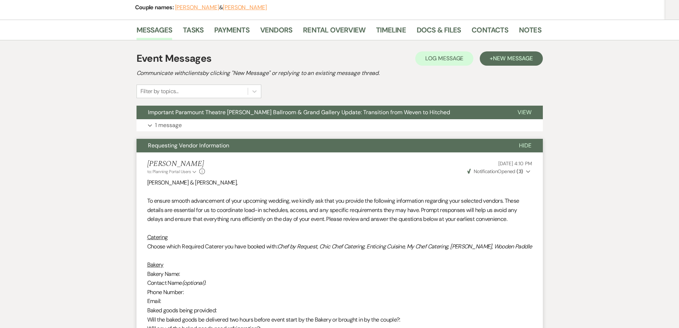
click at [177, 146] on span "Requesting Vendor Information" at bounding box center [188, 145] width 81 height 7
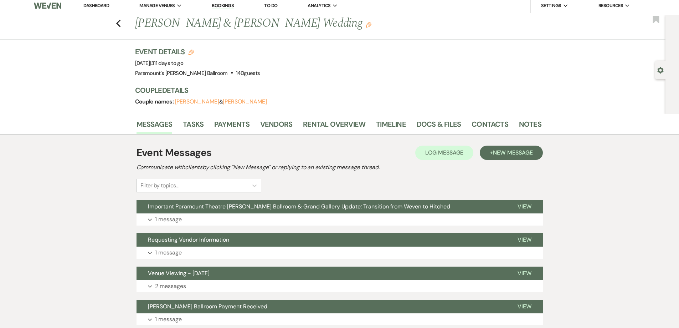
scroll to position [0, 0]
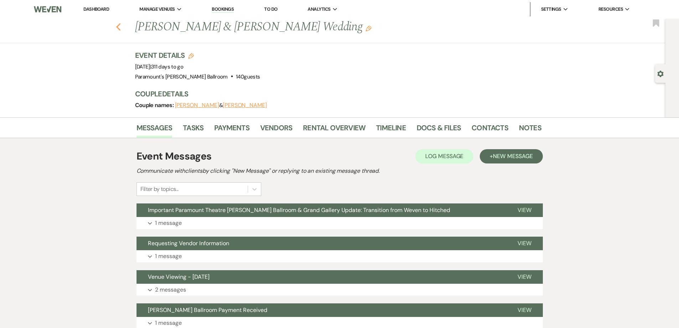
click at [120, 29] on icon "Previous" at bounding box center [118, 27] width 5 height 9
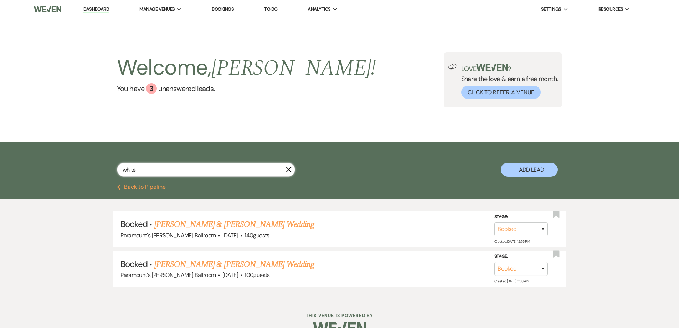
drag, startPoint x: 167, startPoint y: 172, endPoint x: 102, endPoint y: 172, distance: 64.9
click at [102, 172] on div "white X + Add Lead" at bounding box center [340, 163] width 514 height 37
type input "[PERSON_NAME]"
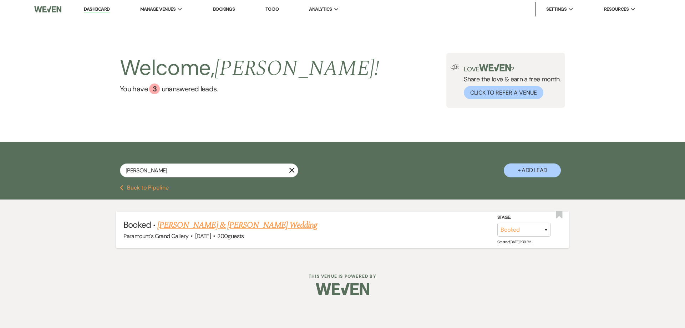
click at [218, 230] on link "[PERSON_NAME] & [PERSON_NAME] Wedding" at bounding box center [237, 225] width 160 height 13
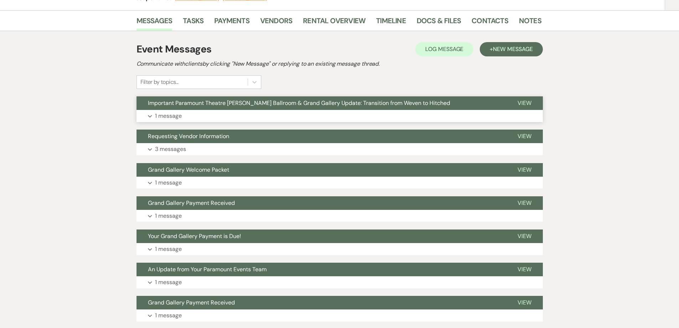
scroll to position [71, 0]
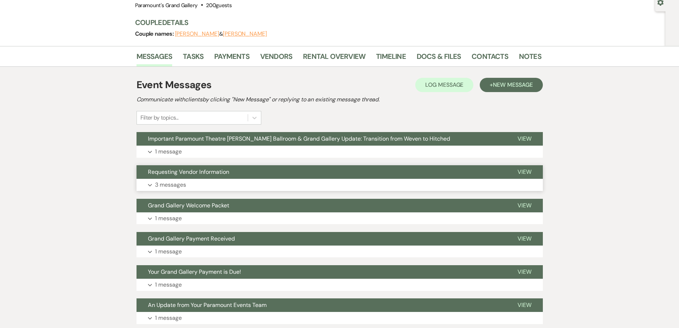
click at [198, 169] on span "Requesting Vendor Information" at bounding box center [188, 171] width 81 height 7
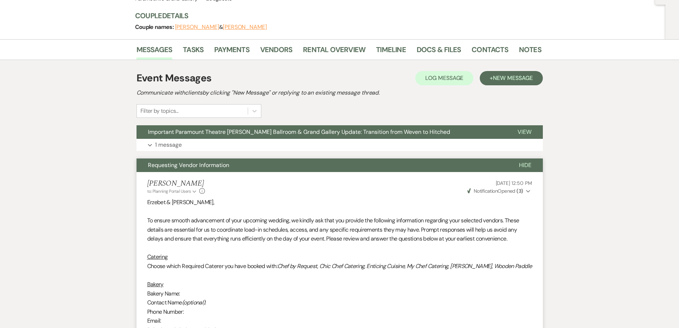
scroll to position [0, 0]
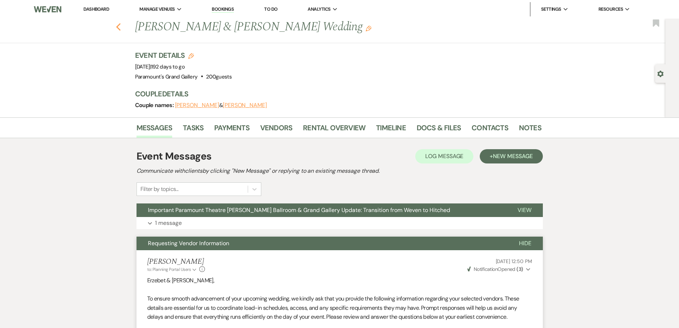
click at [121, 27] on icon "Previous" at bounding box center [118, 27] width 5 height 9
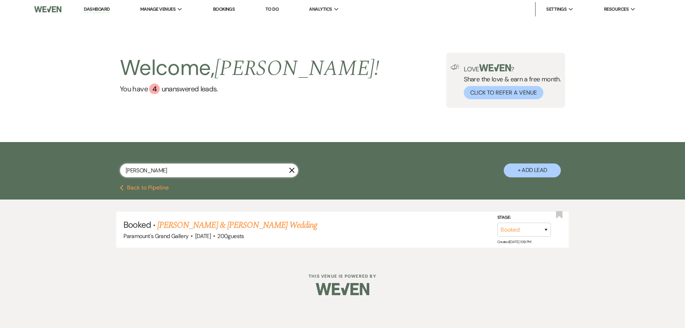
drag, startPoint x: 158, startPoint y: 169, endPoint x: 18, endPoint y: 158, distance: 140.0
click at [18, 158] on div "[PERSON_NAME] X + Add Lead" at bounding box center [342, 163] width 685 height 43
type input "melche"
click at [177, 222] on link "[PERSON_NAME] & [PERSON_NAME] Wedding" at bounding box center [237, 225] width 160 height 13
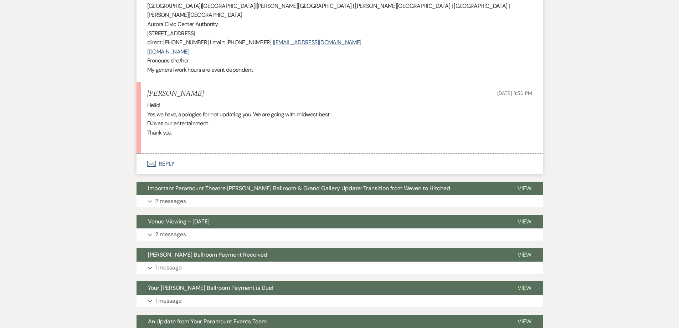
scroll to position [535, 0]
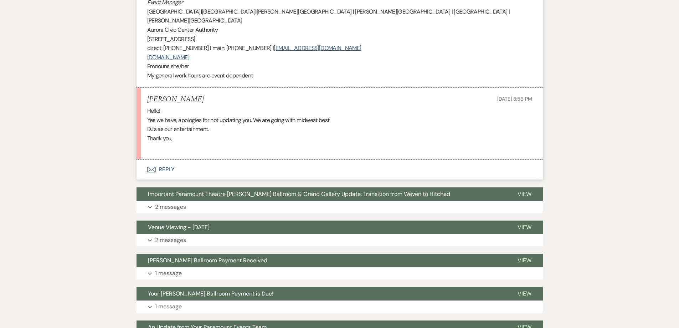
click at [153, 167] on icon "Envelope" at bounding box center [151, 170] width 9 height 6
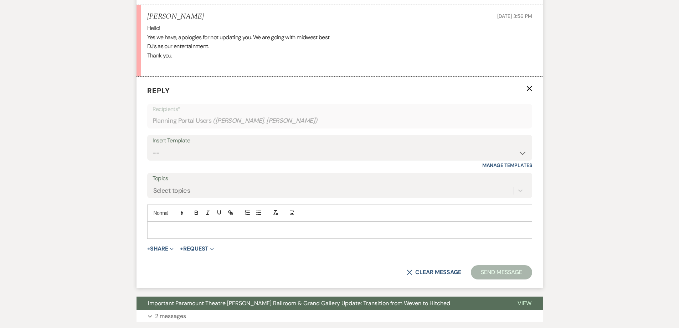
scroll to position [654, 0]
click at [209, 142] on div "Insert Template -- Weven Planning Portal Introduction (Booked Events) 6 Month C…" at bounding box center [339, 151] width 385 height 34
click at [204, 146] on select "-- Weven Planning Portal Introduction (Booked Events) 6 Month Consultation 9 Mo…" at bounding box center [340, 153] width 374 height 14
select select "4089"
click at [153, 146] on select "-- Weven Planning Portal Introduction (Booked Events) 6 Month Consultation 9 Mo…" at bounding box center [340, 153] width 374 height 14
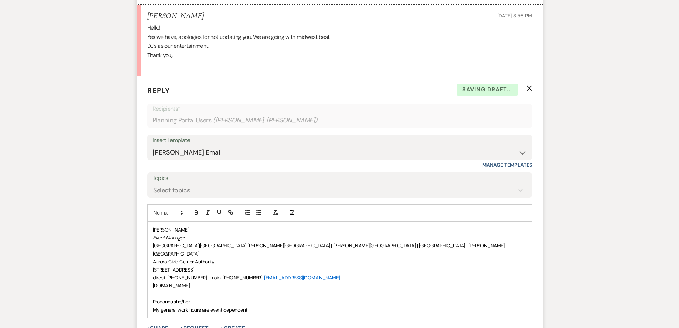
click at [153, 297] on p "Pronouns she/her" at bounding box center [340, 301] width 374 height 8
click at [150, 221] on div "[PERSON_NAME] Event Manager [GEOGRAPHIC_DATA] | [GEOGRAPHIC_DATA] | [PERSON_NAM…" at bounding box center [340, 265] width 384 height 88
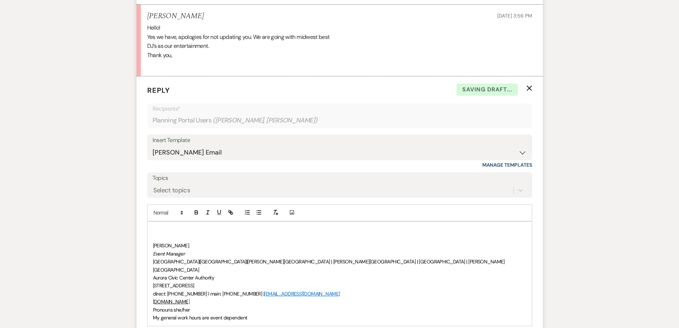
click at [154, 226] on p at bounding box center [340, 230] width 374 height 8
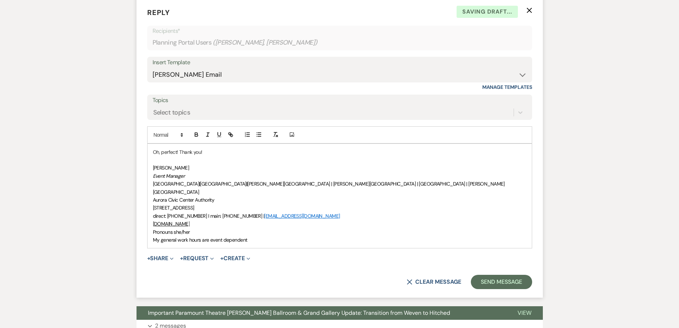
scroll to position [832, 0]
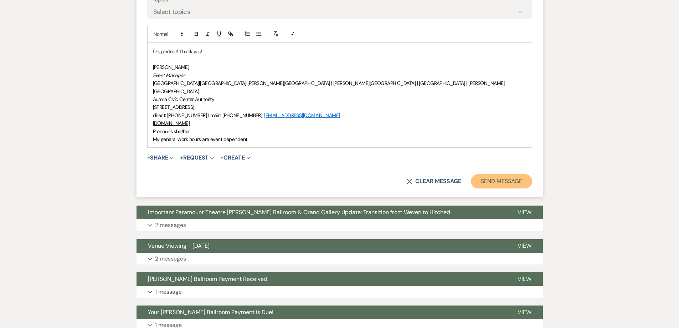
click at [514, 174] on button "Send Message" at bounding box center [501, 181] width 61 height 14
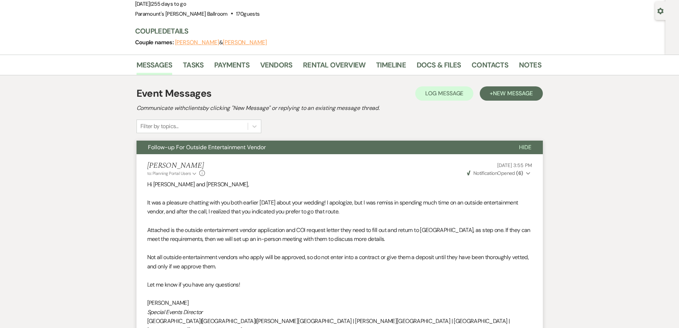
scroll to position [0, 0]
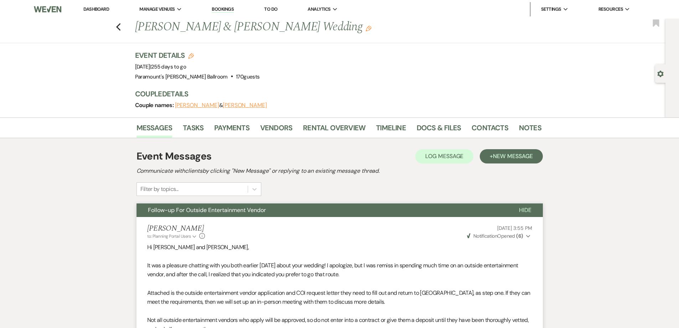
click at [125, 25] on div "Previous [PERSON_NAME] & [PERSON_NAME] Wedding Edit Bookmark" at bounding box center [330, 31] width 669 height 25
click at [117, 25] on div "Previous [PERSON_NAME] & [PERSON_NAME] Wedding Edit Bookmark" at bounding box center [330, 31] width 669 height 25
click at [119, 27] on use "button" at bounding box center [118, 27] width 5 height 8
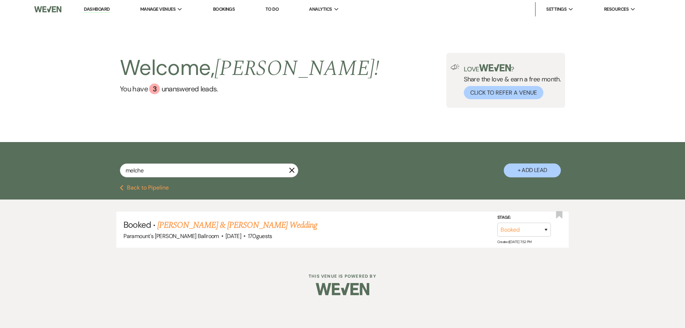
click at [138, 193] on div "Previous Back to Pipeline" at bounding box center [342, 192] width 685 height 15
click at [138, 188] on button "Previous Back to Pipeline" at bounding box center [144, 188] width 49 height 6
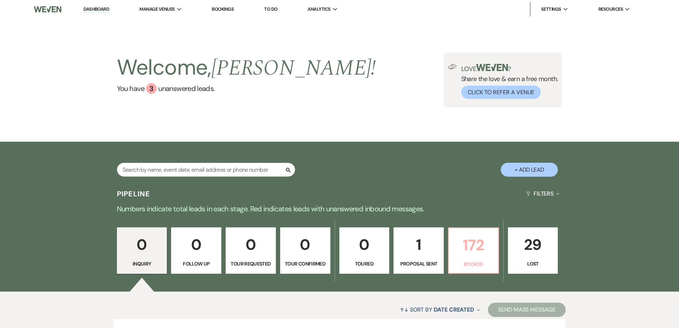
click at [469, 254] on p "172" at bounding box center [473, 245] width 41 height 24
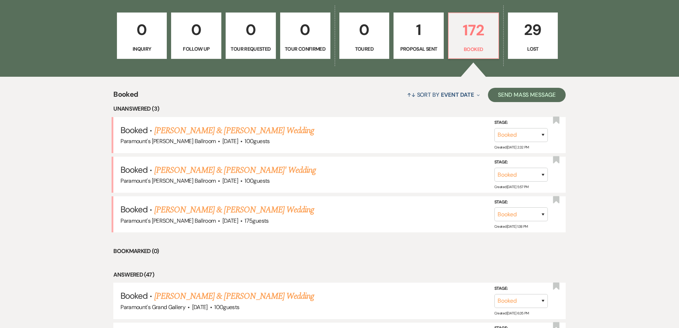
scroll to position [230, 0]
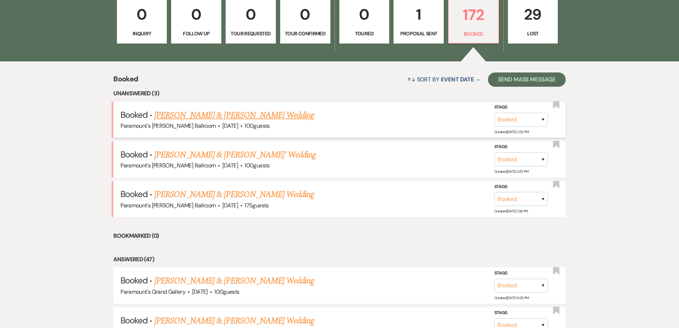
click at [214, 109] on link "[PERSON_NAME] & [PERSON_NAME] Wedding" at bounding box center [234, 115] width 160 height 13
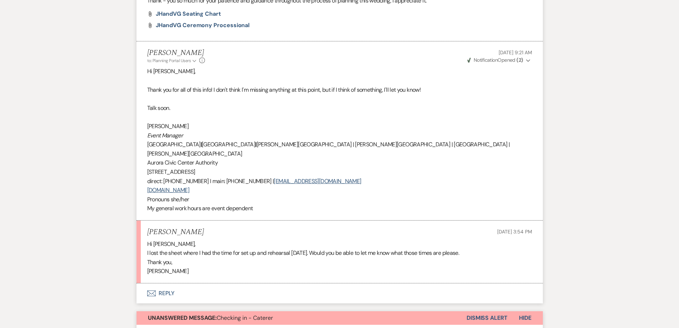
scroll to position [713, 0]
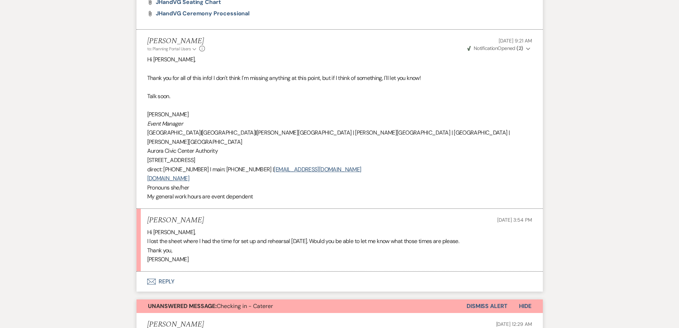
click at [162, 271] on button "Envelope Reply" at bounding box center [340, 281] width 407 height 20
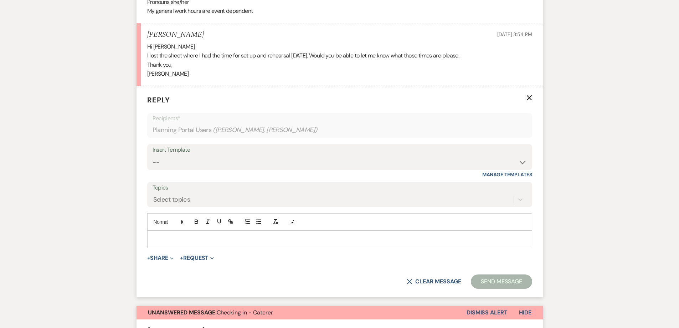
scroll to position [899, 0]
click at [177, 155] on select "-- Weven Planning Portal Introduction (Booked Events) 6 Month Consultation 9 Mo…" at bounding box center [340, 162] width 374 height 14
select select "4089"
click at [153, 155] on select "-- Weven Planning Portal Introduction (Booked Events) 6 Month Consultation 9 Mo…" at bounding box center [340, 162] width 374 height 14
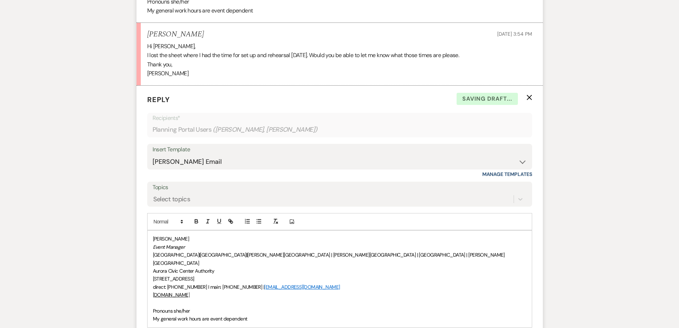
click at [149, 276] on div "[PERSON_NAME] Event Manager [GEOGRAPHIC_DATA] | [GEOGRAPHIC_DATA] | [PERSON_NAM…" at bounding box center [340, 278] width 384 height 96
click at [149, 230] on div "[PERSON_NAME] Event Manager [GEOGRAPHIC_DATA] | [GEOGRAPHIC_DATA] | [PERSON_NAM…" at bounding box center [340, 274] width 384 height 88
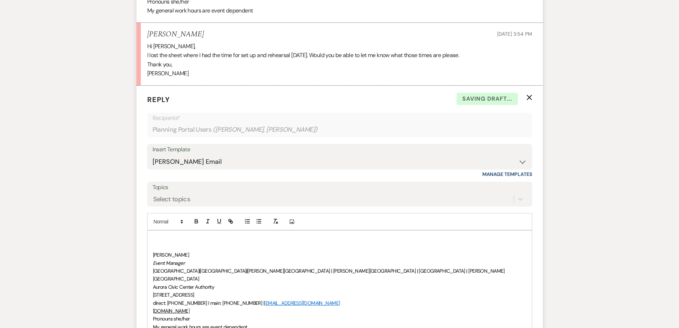
click at [151, 230] on div "﻿ [PERSON_NAME] Event Manager [GEOGRAPHIC_DATA] | [GEOGRAPHIC_DATA] | [PERSON_N…" at bounding box center [340, 282] width 384 height 105
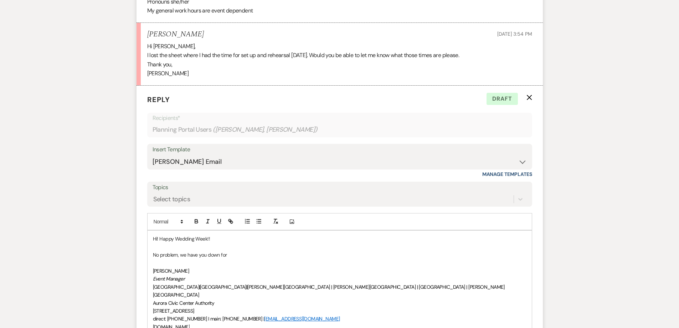
click at [236, 251] on p "No problem, we have you down for" at bounding box center [340, 255] width 374 height 8
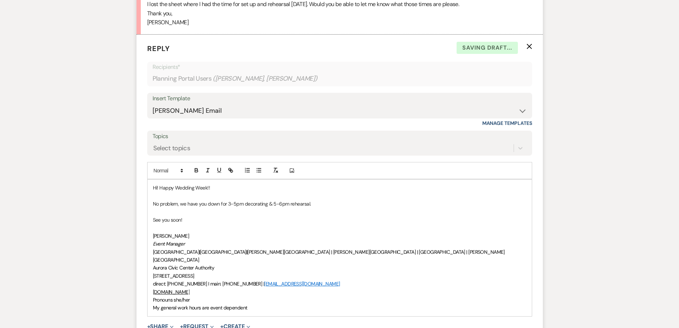
scroll to position [1042, 0]
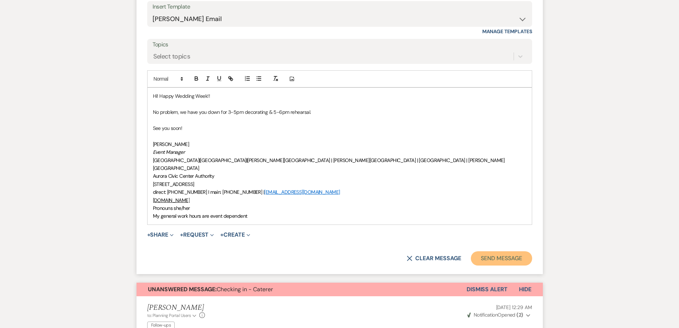
click at [501, 251] on button "Send Message" at bounding box center [501, 258] width 61 height 14
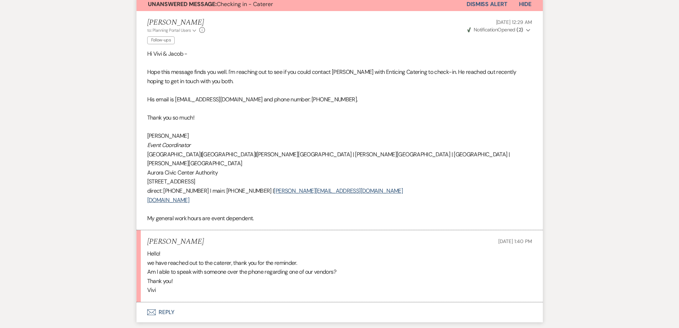
scroll to position [1262, 0]
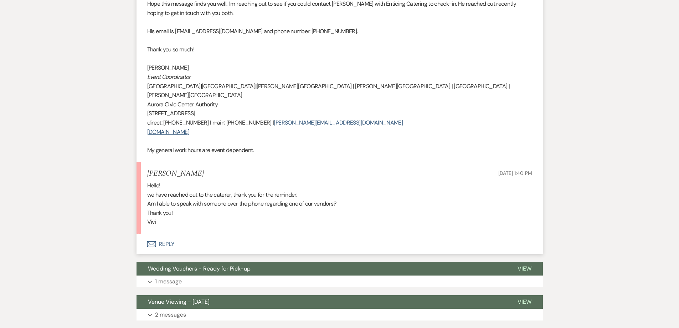
click at [155, 241] on icon "Envelope" at bounding box center [151, 244] width 9 height 6
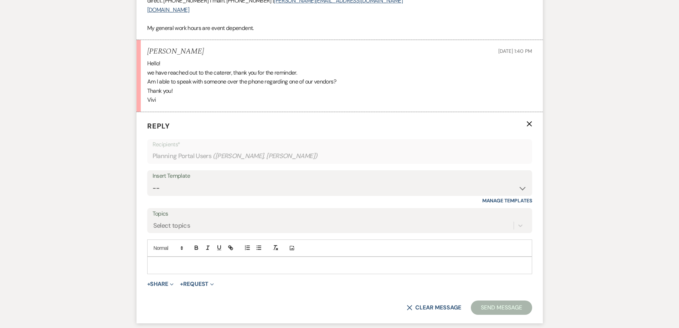
scroll to position [1392, 0]
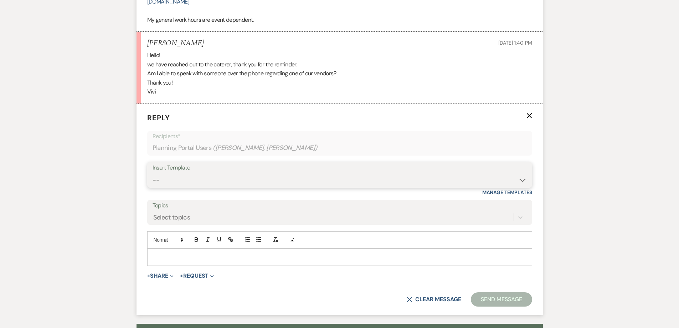
click at [178, 173] on select "-- Weven Planning Portal Introduction (Booked Events) 6 Month Consultation 9 Mo…" at bounding box center [340, 180] width 374 height 14
select select "4089"
click at [153, 173] on select "-- Weven Planning Portal Introduction (Booked Events) 6 Month Consultation 9 Mo…" at bounding box center [340, 180] width 374 height 14
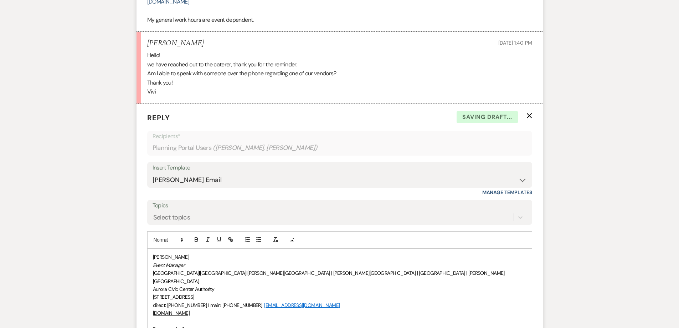
click at [152, 274] on div "[PERSON_NAME] Event Manager [GEOGRAPHIC_DATA] | [GEOGRAPHIC_DATA] | [PERSON_NAM…" at bounding box center [340, 297] width 384 height 96
click at [152, 249] on div "[PERSON_NAME] Event Manager [GEOGRAPHIC_DATA] | [GEOGRAPHIC_DATA] | [PERSON_NAM…" at bounding box center [340, 293] width 384 height 88
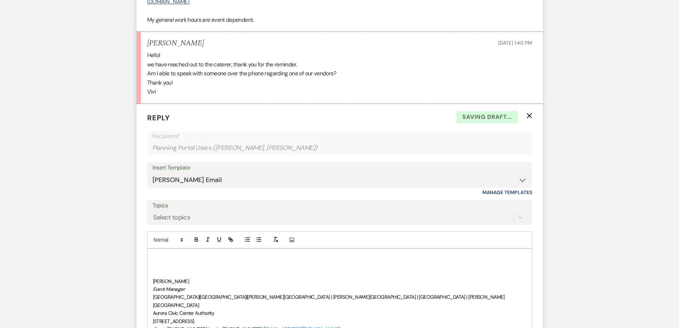
click at [154, 253] on p at bounding box center [340, 257] width 374 height 8
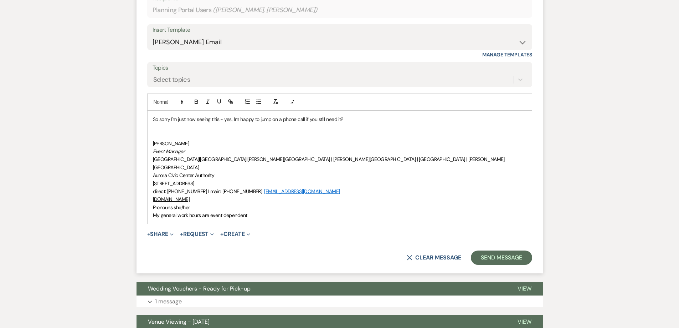
scroll to position [1535, 0]
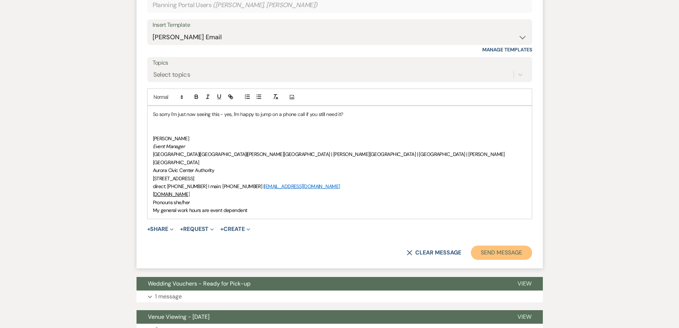
click at [516, 245] on button "Send Message" at bounding box center [501, 252] width 61 height 14
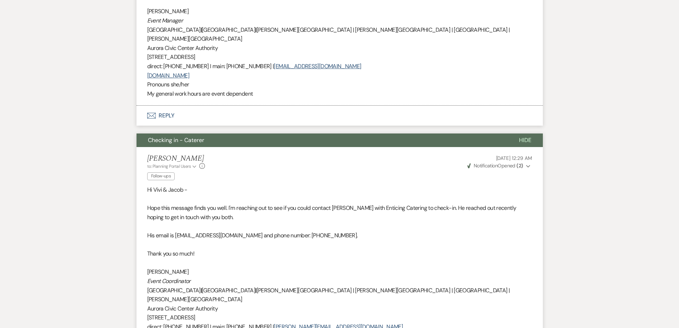
scroll to position [943, 0]
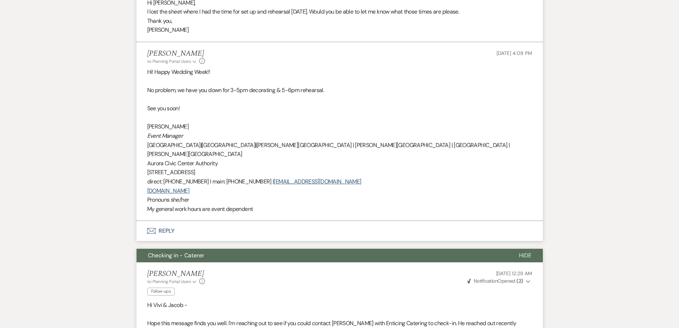
click at [195, 251] on span "Checking in - Caterer" at bounding box center [176, 254] width 56 height 7
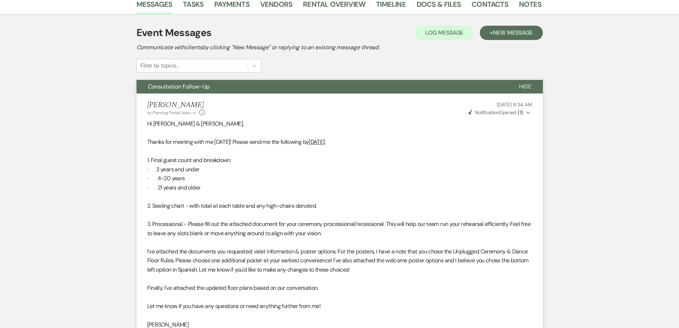
scroll to position [122, 0]
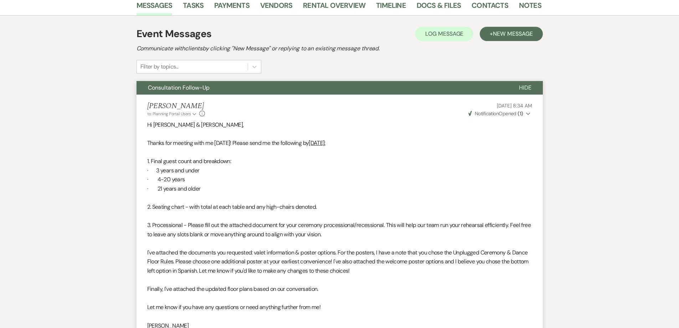
click at [176, 87] on span "Consultation Follow-Up" at bounding box center [179, 87] width 62 height 7
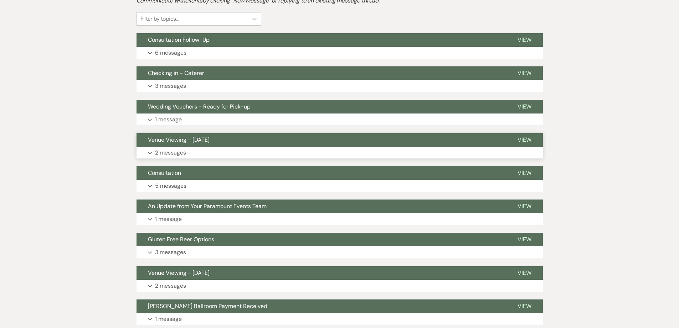
scroll to position [229, 0]
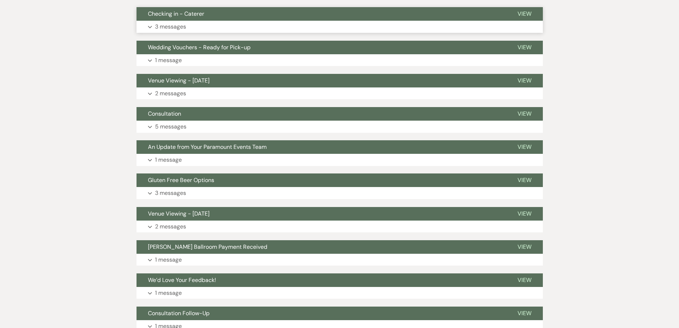
click at [160, 16] on span "Checking in - Caterer" at bounding box center [176, 13] width 56 height 7
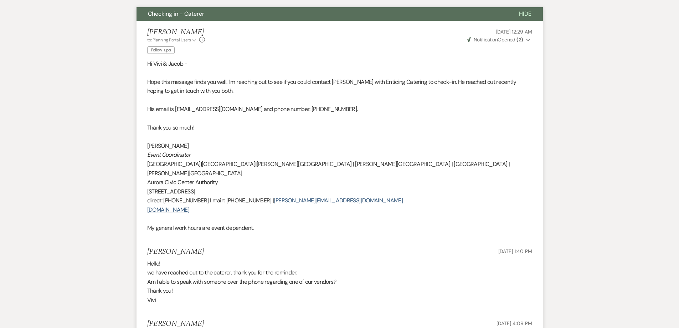
click at [164, 16] on span "Checking in - Caterer" at bounding box center [176, 13] width 56 height 7
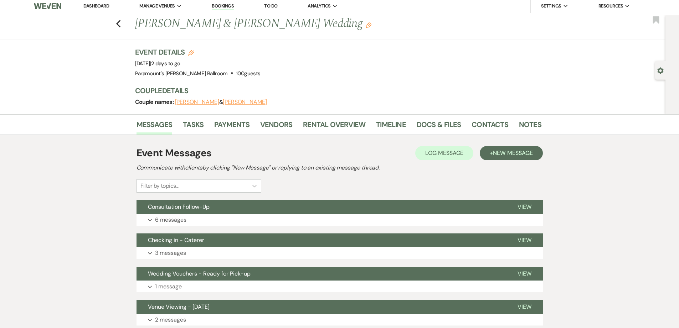
scroll to position [0, 0]
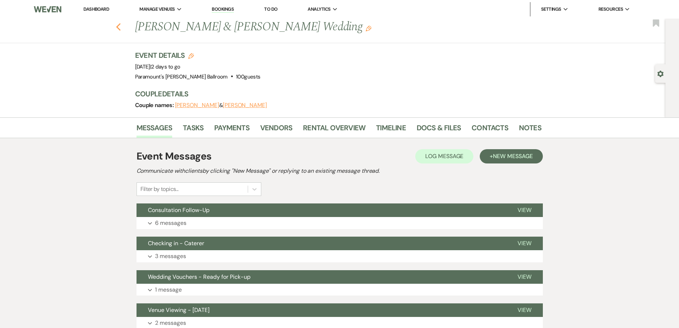
click at [118, 27] on icon "Previous" at bounding box center [118, 27] width 5 height 9
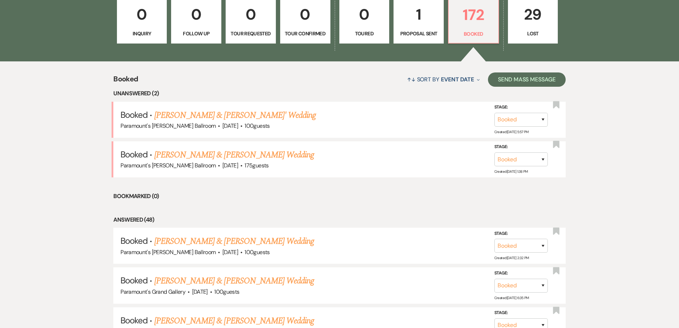
scroll to position [52, 0]
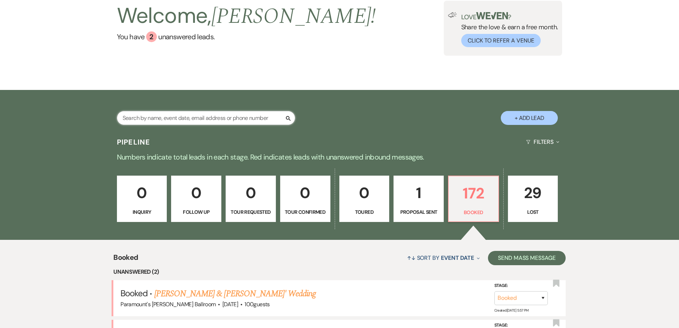
click at [142, 124] on input "text" at bounding box center [206, 118] width 178 height 14
type input "[PERSON_NAME]"
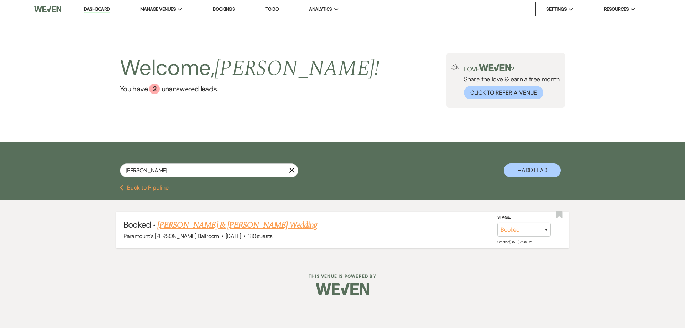
click at [189, 220] on link "[PERSON_NAME] & [PERSON_NAME] Wedding" at bounding box center [237, 225] width 160 height 13
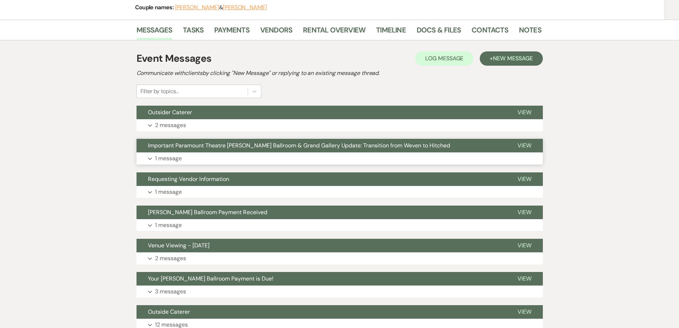
scroll to position [107, 0]
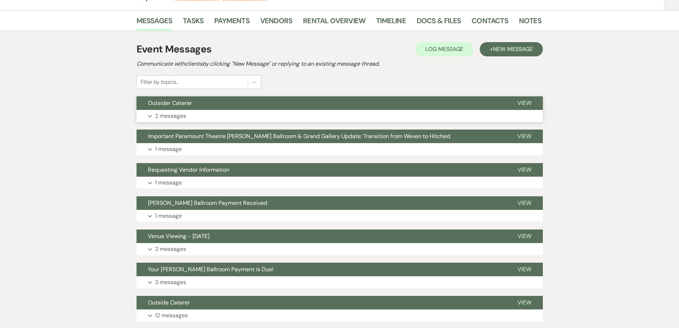
click at [168, 101] on span "Outsider Caterer" at bounding box center [170, 102] width 44 height 7
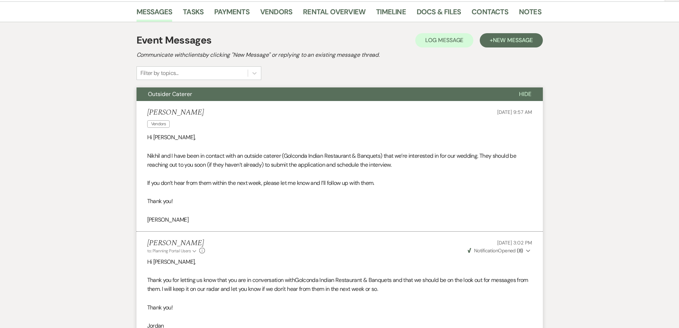
scroll to position [0, 0]
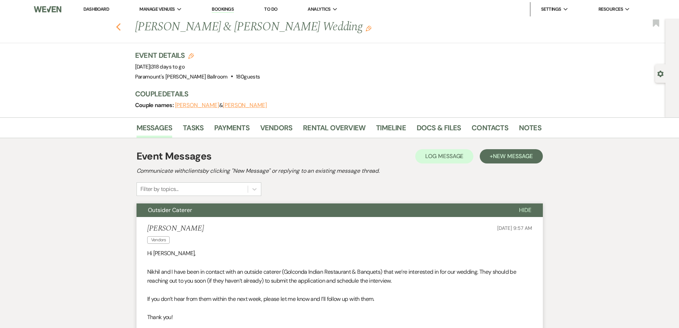
click at [120, 27] on use "button" at bounding box center [118, 27] width 5 height 8
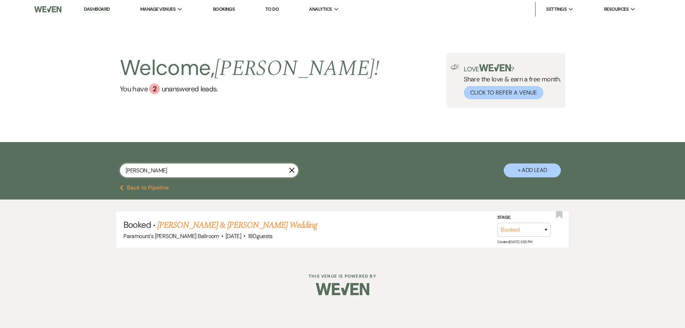
drag, startPoint x: 153, startPoint y: 171, endPoint x: 104, endPoint y: 167, distance: 49.8
click at [108, 171] on div "[PERSON_NAME] X + Add Lead" at bounding box center [343, 164] width 514 height 37
type input "ballines"
click at [192, 226] on link "[PERSON_NAME] & [PERSON_NAME] Wedding" at bounding box center [237, 225] width 160 height 13
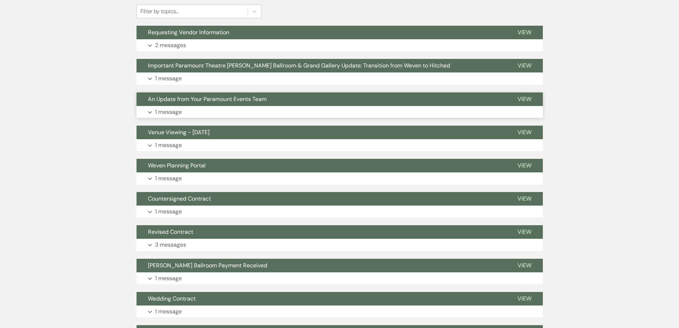
scroll to position [178, 0]
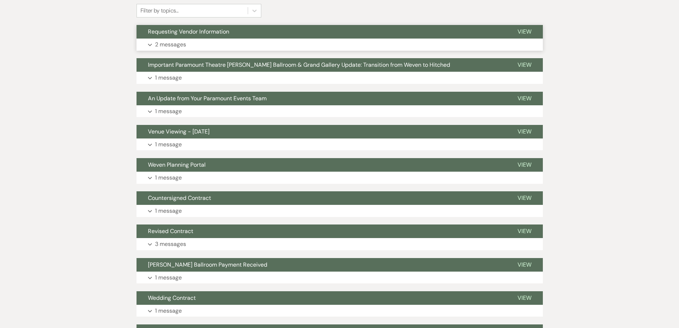
click at [180, 34] on span "Requesting Vendor Information" at bounding box center [188, 31] width 81 height 7
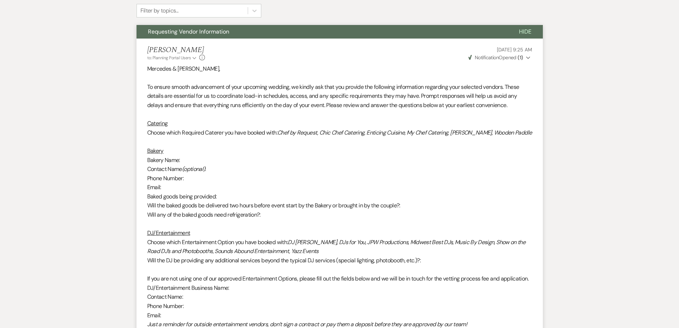
click at [180, 34] on span "Requesting Vendor Information" at bounding box center [188, 31] width 81 height 7
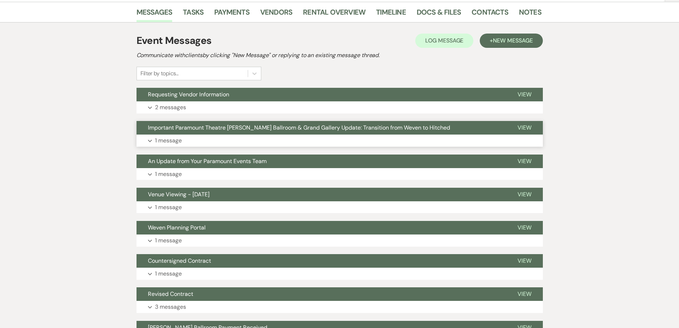
scroll to position [107, 0]
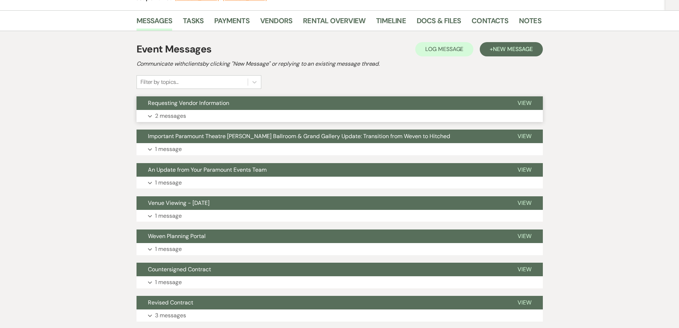
click at [201, 102] on span "Requesting Vendor Information" at bounding box center [188, 102] width 81 height 7
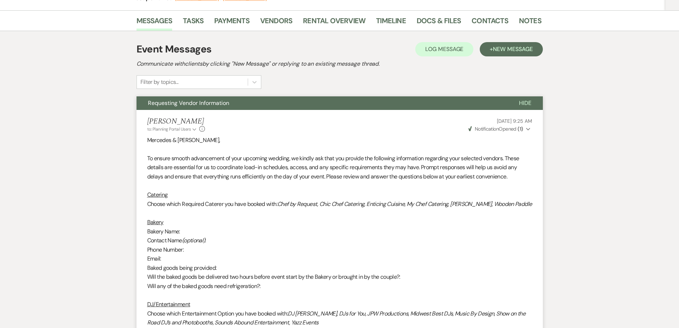
click at [201, 102] on span "Requesting Vendor Information" at bounding box center [188, 102] width 81 height 7
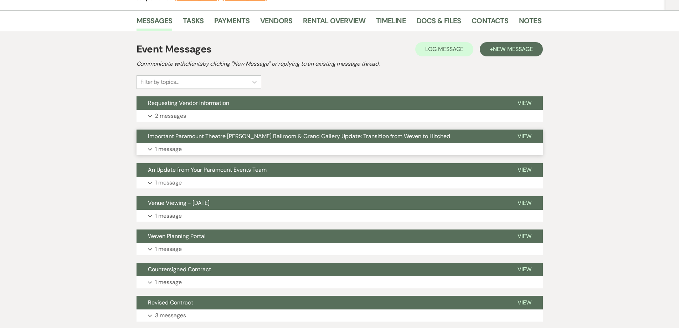
click at [204, 139] on span "Important Paramount Theatre [PERSON_NAME] Ballroom & Grand Gallery Update: Tran…" at bounding box center [299, 135] width 302 height 7
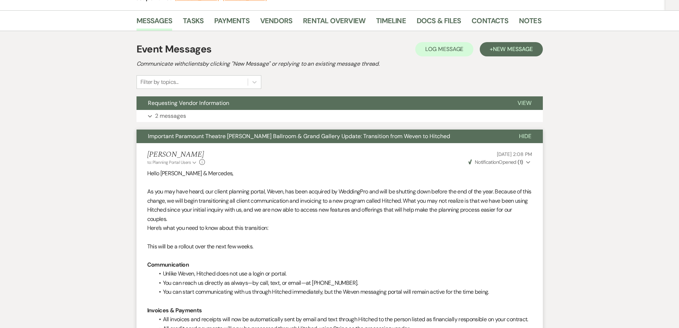
click at [205, 137] on span "Important Paramount Theatre [PERSON_NAME] Ballroom & Grand Gallery Update: Tran…" at bounding box center [299, 135] width 302 height 7
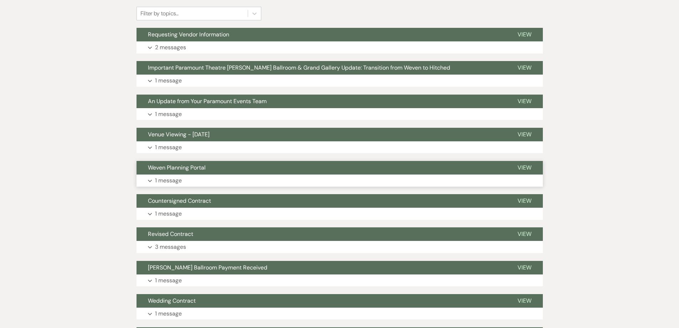
scroll to position [178, 0]
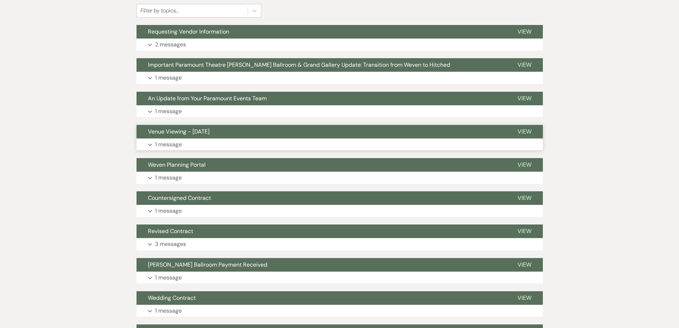
click at [178, 126] on button "Venue Viewing - [DATE]" at bounding box center [322, 132] width 370 height 14
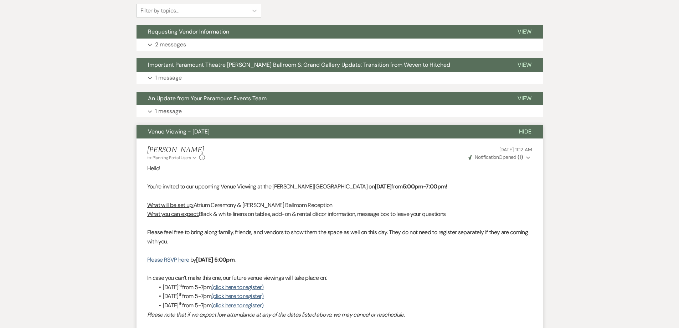
click at [178, 126] on button "Venue Viewing - [DATE]" at bounding box center [322, 132] width 371 height 14
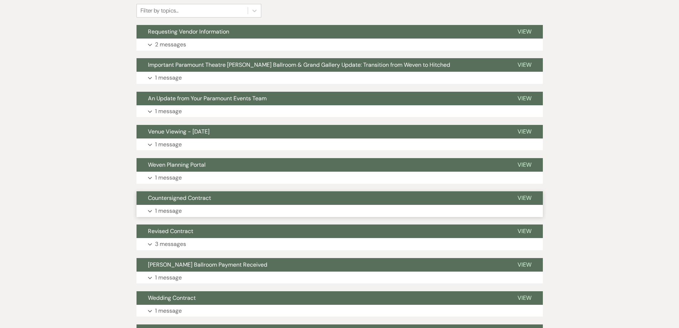
scroll to position [250, 0]
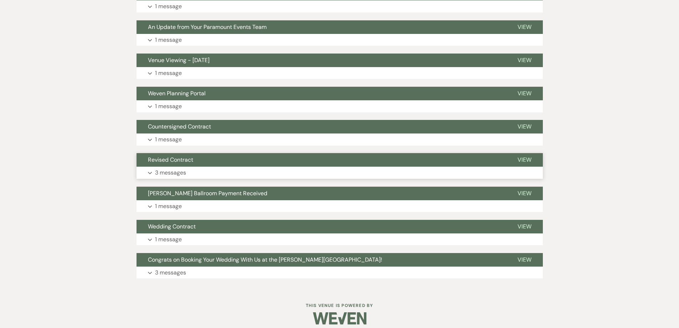
click at [183, 155] on button "Revised Contract" at bounding box center [322, 160] width 370 height 14
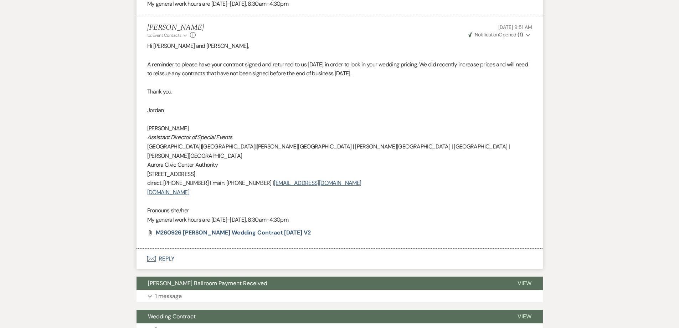
scroll to position [922, 0]
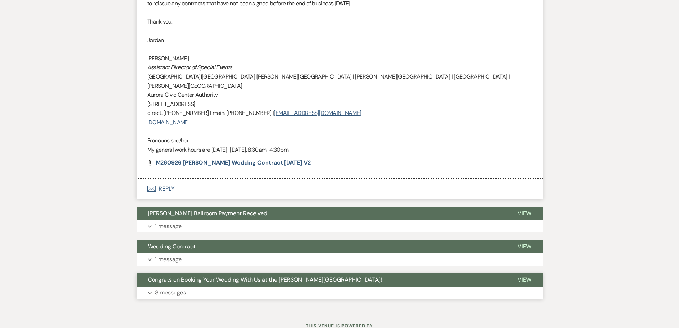
click at [190, 276] on span "Congrats on Booking Your Wedding With Us at the [PERSON_NAME][GEOGRAPHIC_DATA]!" at bounding box center [265, 279] width 234 height 7
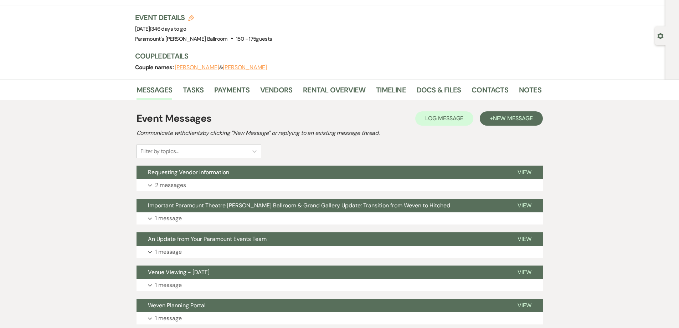
scroll to position [0, 0]
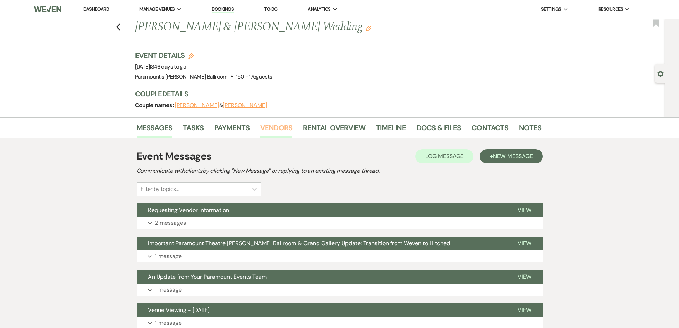
click at [270, 128] on link "Vendors" at bounding box center [276, 130] width 32 height 16
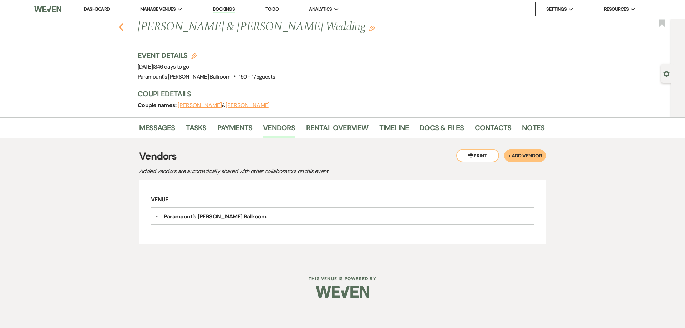
click at [122, 26] on icon "Previous" at bounding box center [120, 27] width 5 height 9
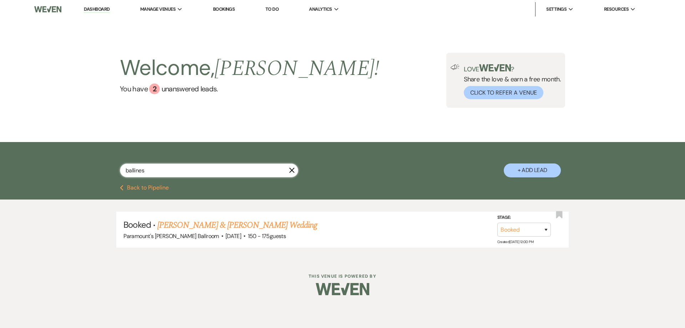
drag, startPoint x: 150, startPoint y: 170, endPoint x: 101, endPoint y: 169, distance: 48.9
click at [101, 169] on div "ballines X + Add Lead" at bounding box center [343, 164] width 514 height 37
type input "karsten"
click at [208, 223] on link "[PERSON_NAME] & [PERSON_NAME] Wedding" at bounding box center [237, 225] width 160 height 13
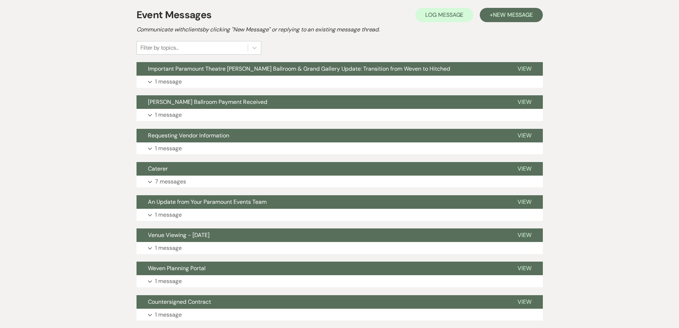
scroll to position [143, 0]
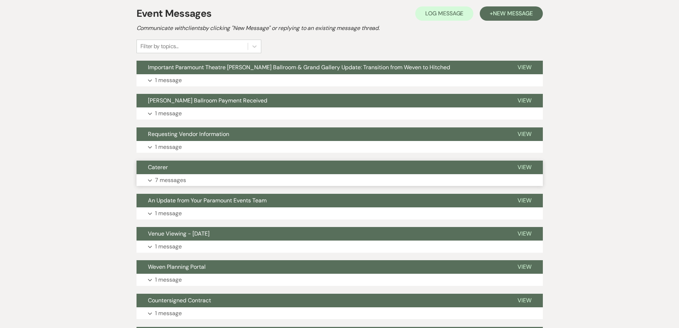
click at [168, 165] on button "Caterer" at bounding box center [322, 167] width 370 height 14
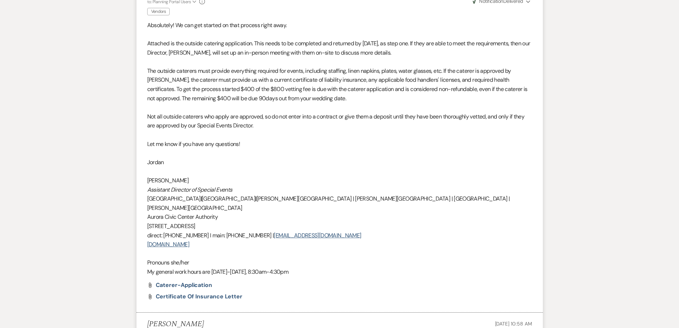
scroll to position [785, 0]
